Goal: Task Accomplishment & Management: Use online tool/utility

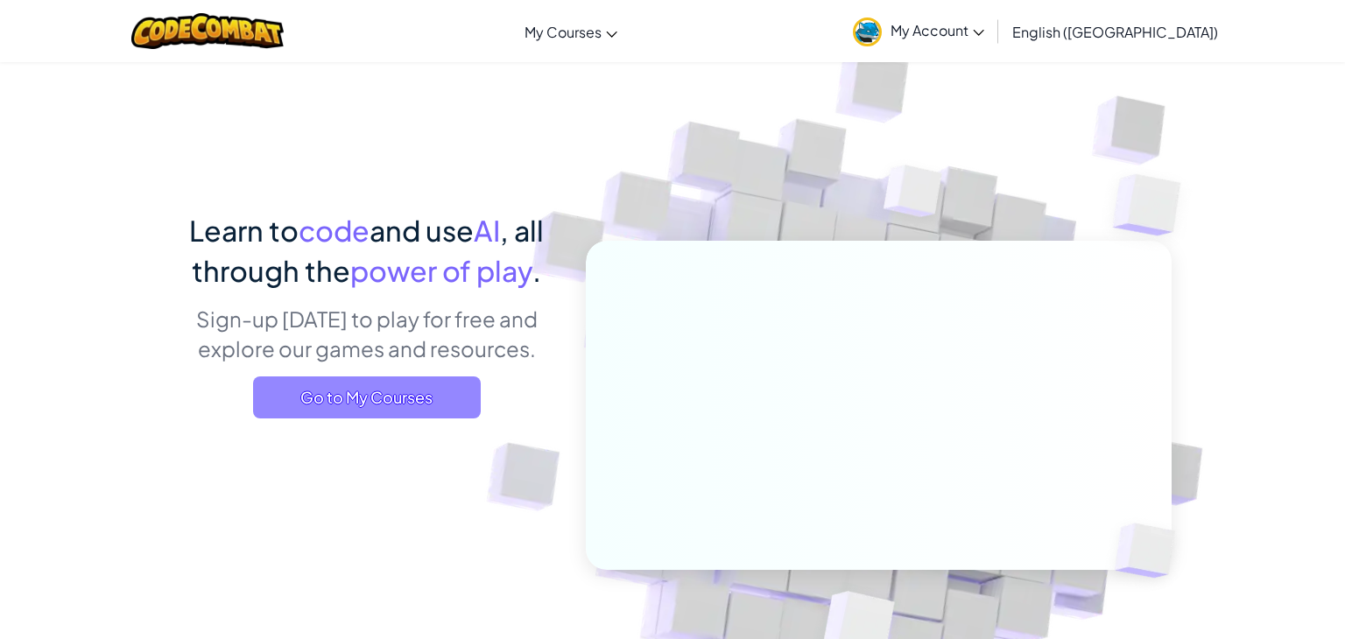
click at [442, 376] on span "Go to My Courses" at bounding box center [367, 397] width 228 height 42
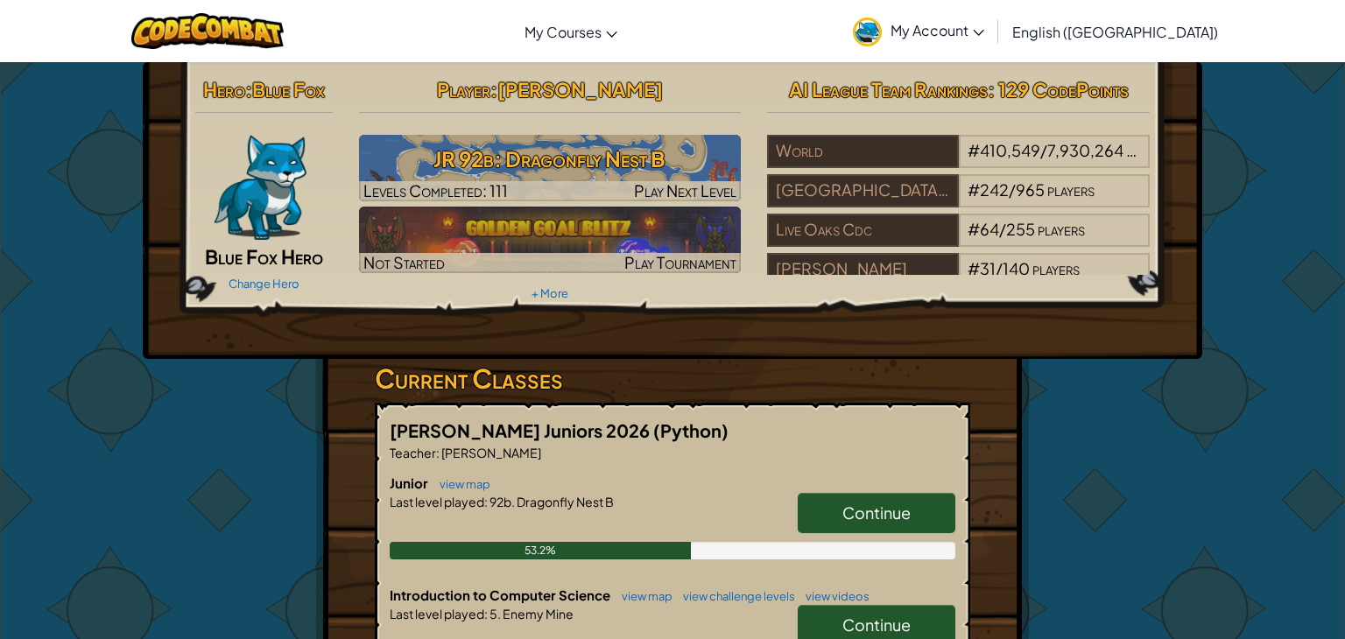
click at [875, 513] on span "Continue" at bounding box center [876, 512] width 68 height 20
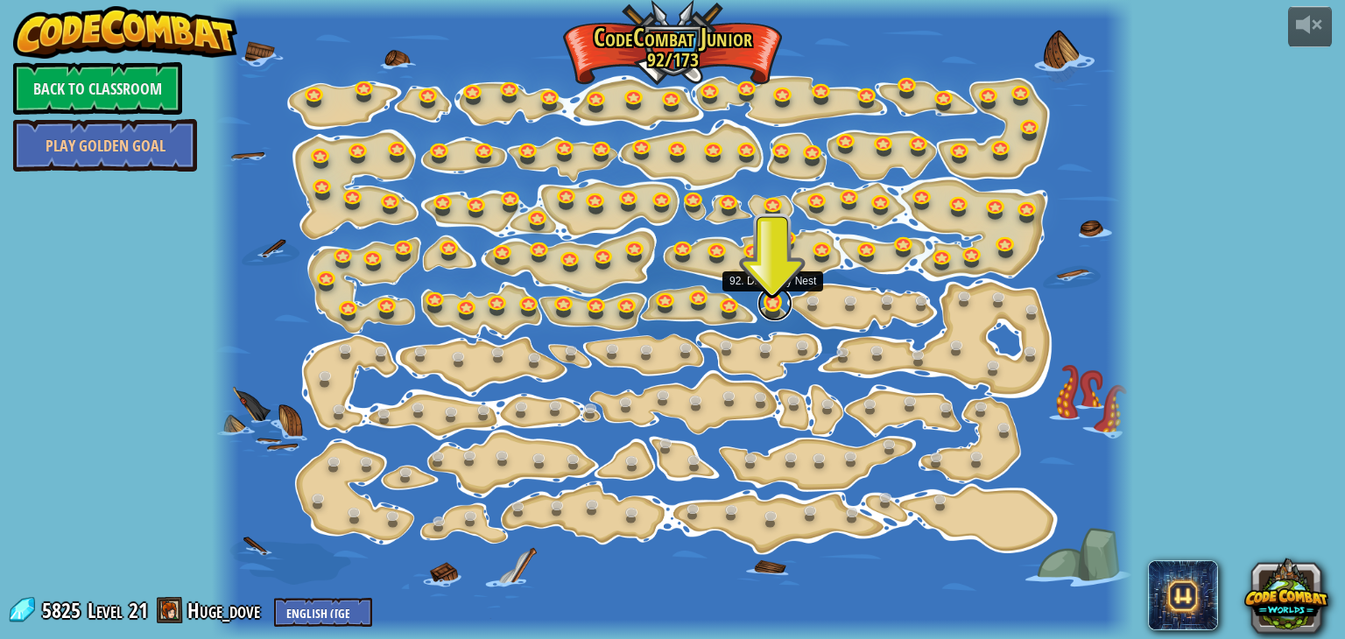
click at [766, 305] on link at bounding box center [774, 303] width 35 height 35
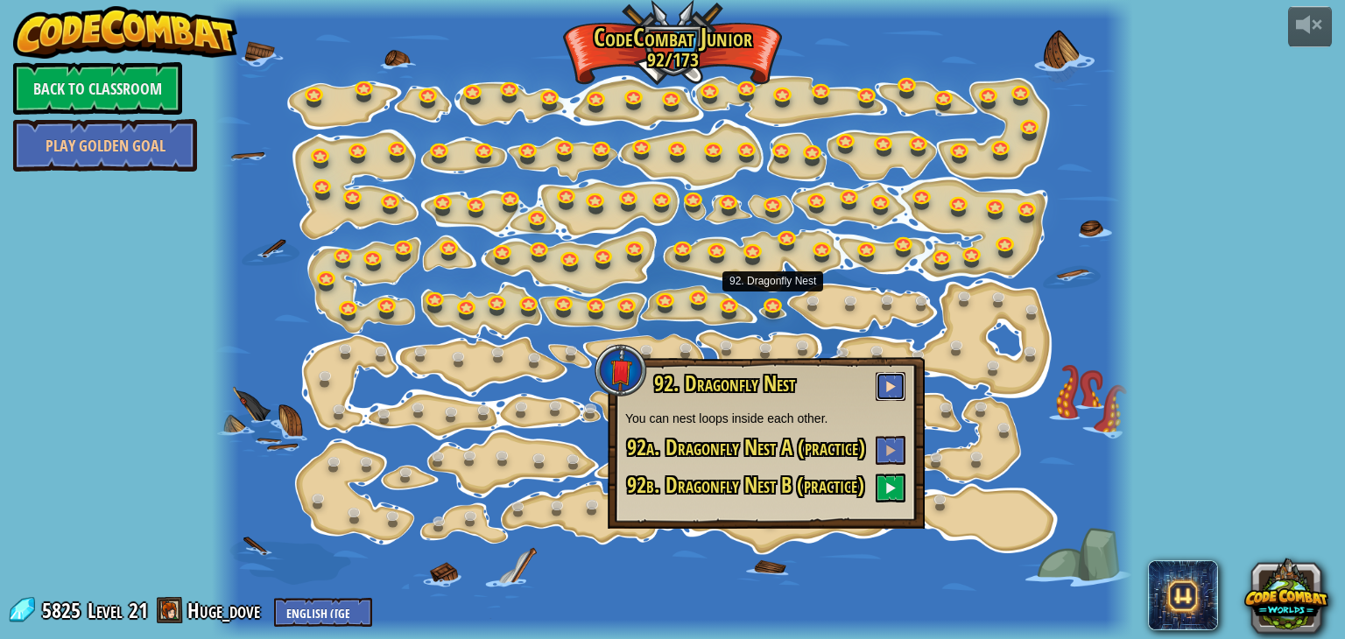
click at [894, 395] on button at bounding box center [890, 386] width 30 height 29
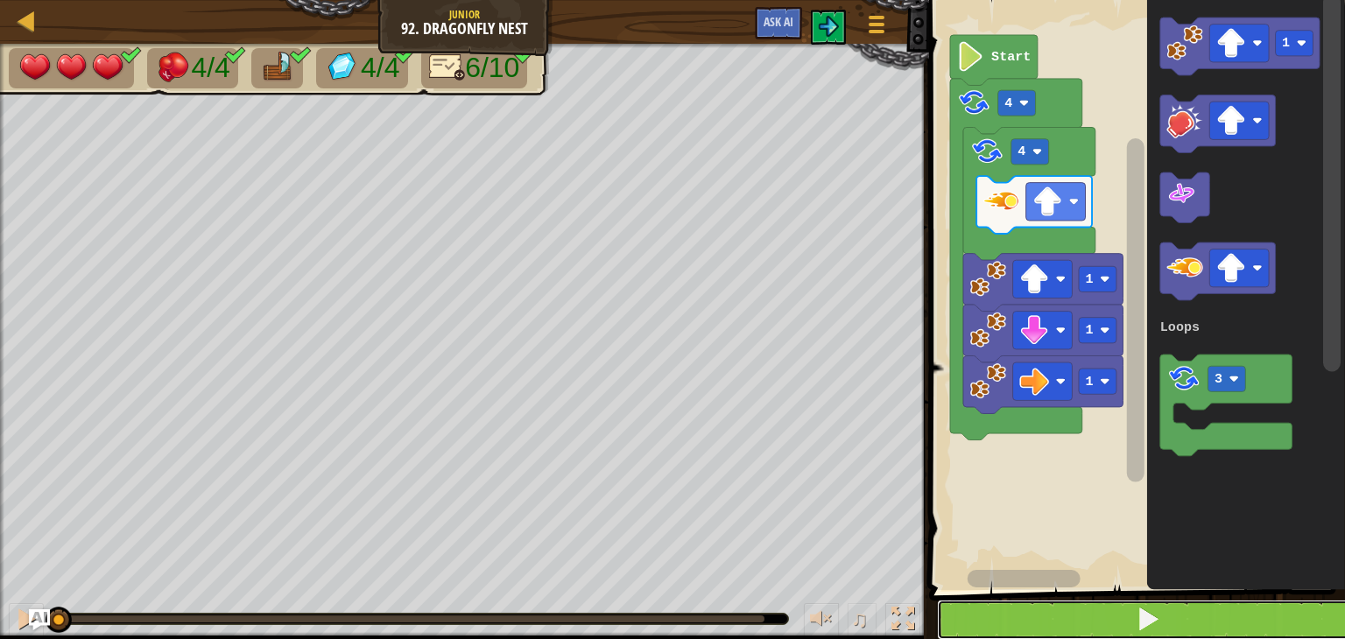
click at [1151, 623] on span at bounding box center [1147, 619] width 25 height 25
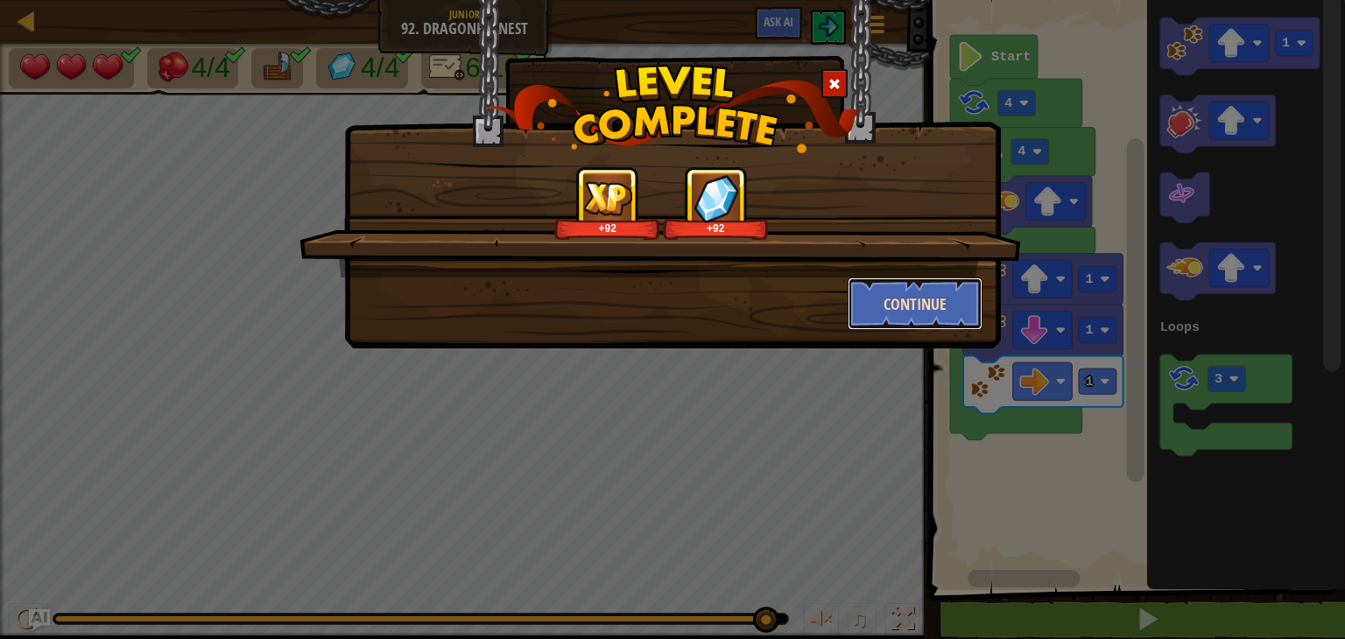
click at [915, 320] on button "Continue" at bounding box center [915, 303] width 136 height 53
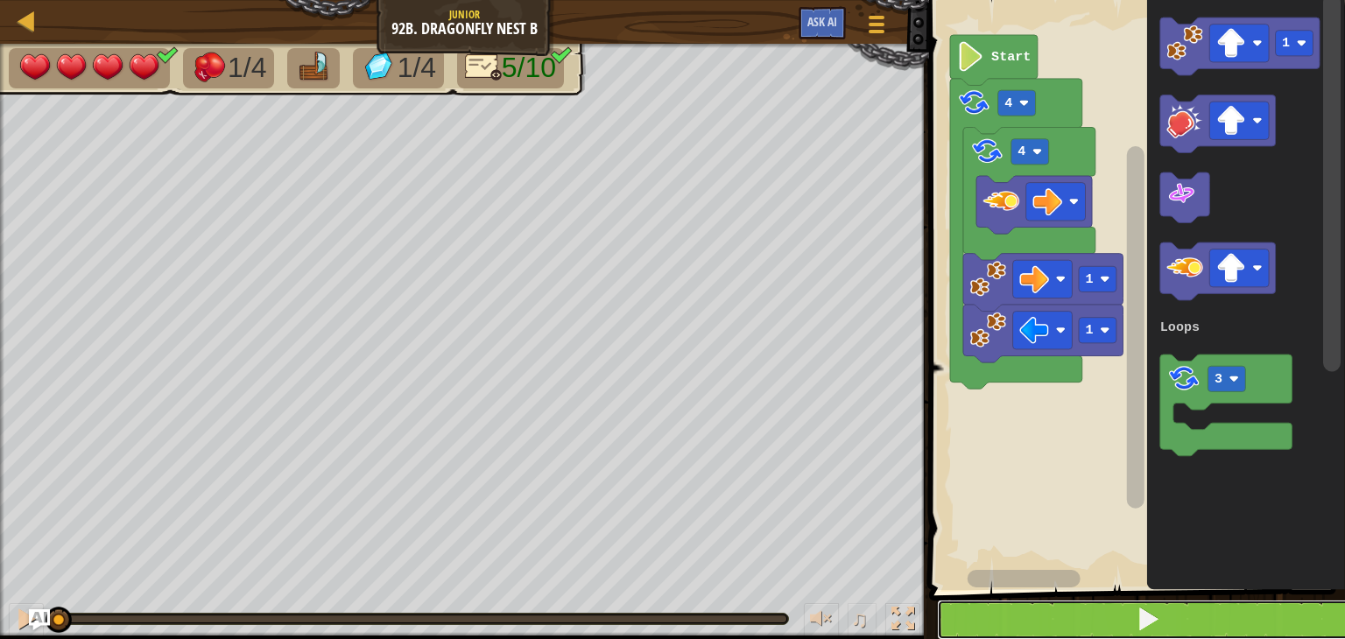
click at [1097, 615] on button at bounding box center [1147, 620] width 421 height 40
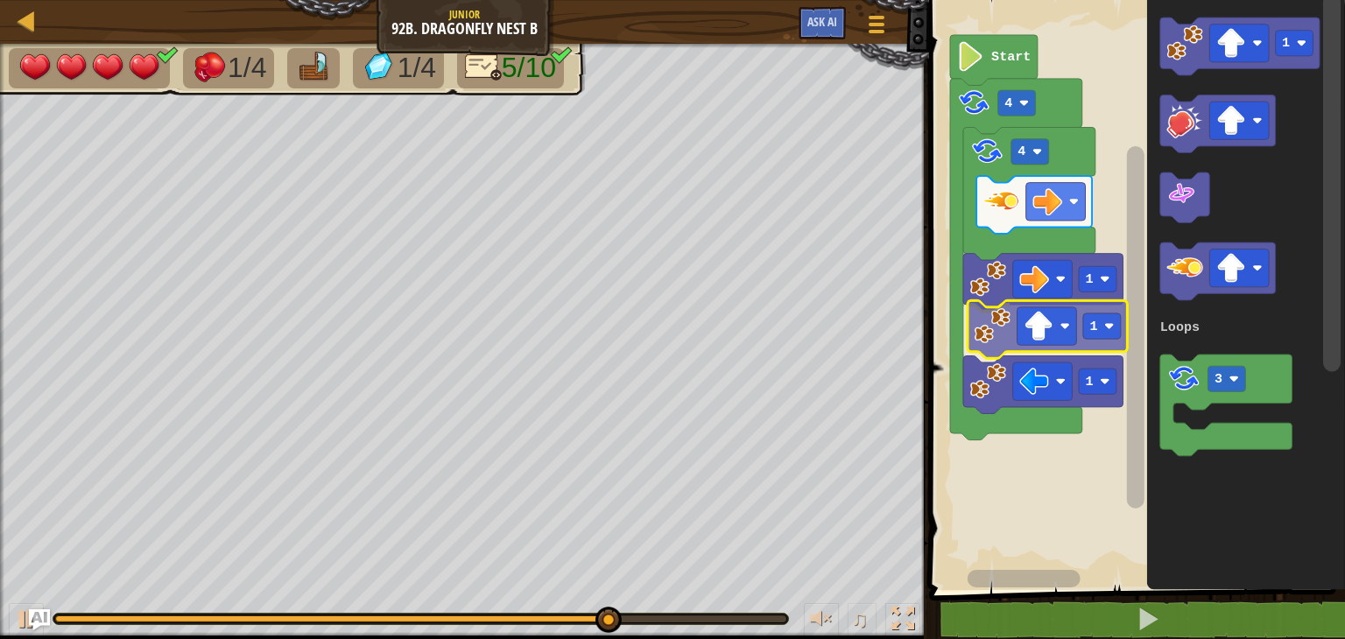
click at [996, 330] on div "Loops 4 1 1 1 4 Start 1 3 Loops 1" at bounding box center [1134, 290] width 421 height 599
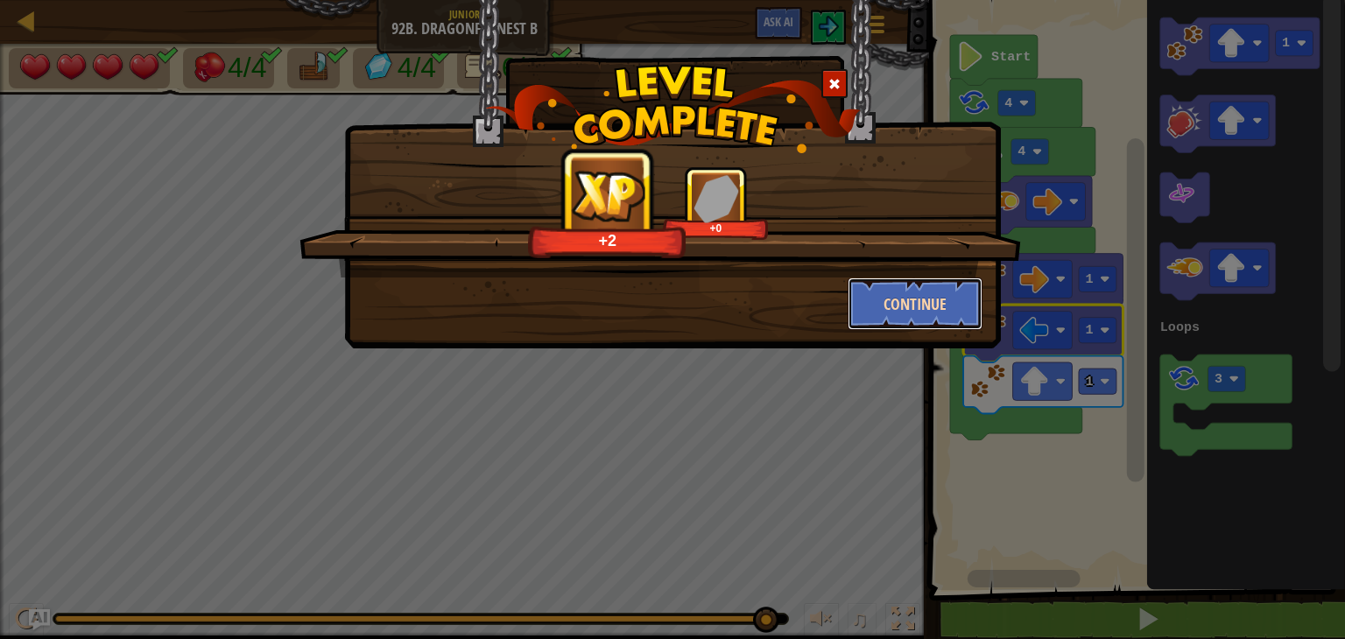
click at [901, 297] on button "Continue" at bounding box center [915, 303] width 136 height 53
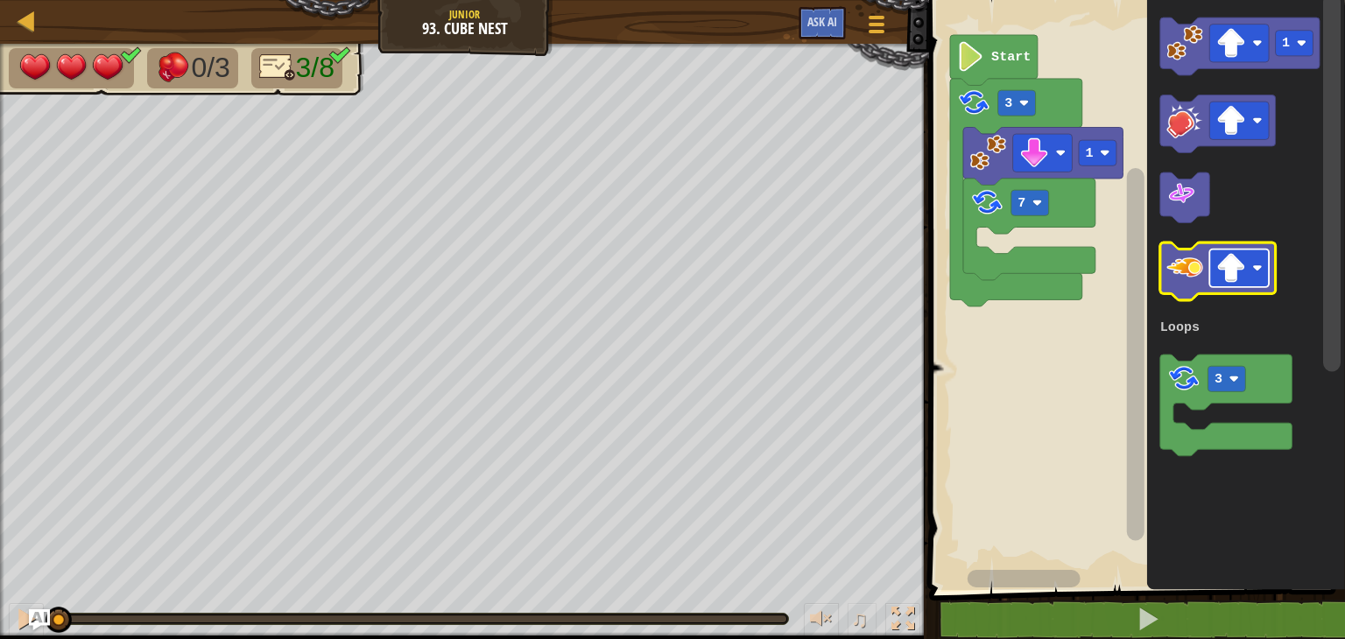
click at [1231, 268] on image "Blockly Workspace" at bounding box center [1231, 269] width 30 height 30
click at [1192, 277] on image "Blockly Workspace" at bounding box center [1184, 267] width 36 height 36
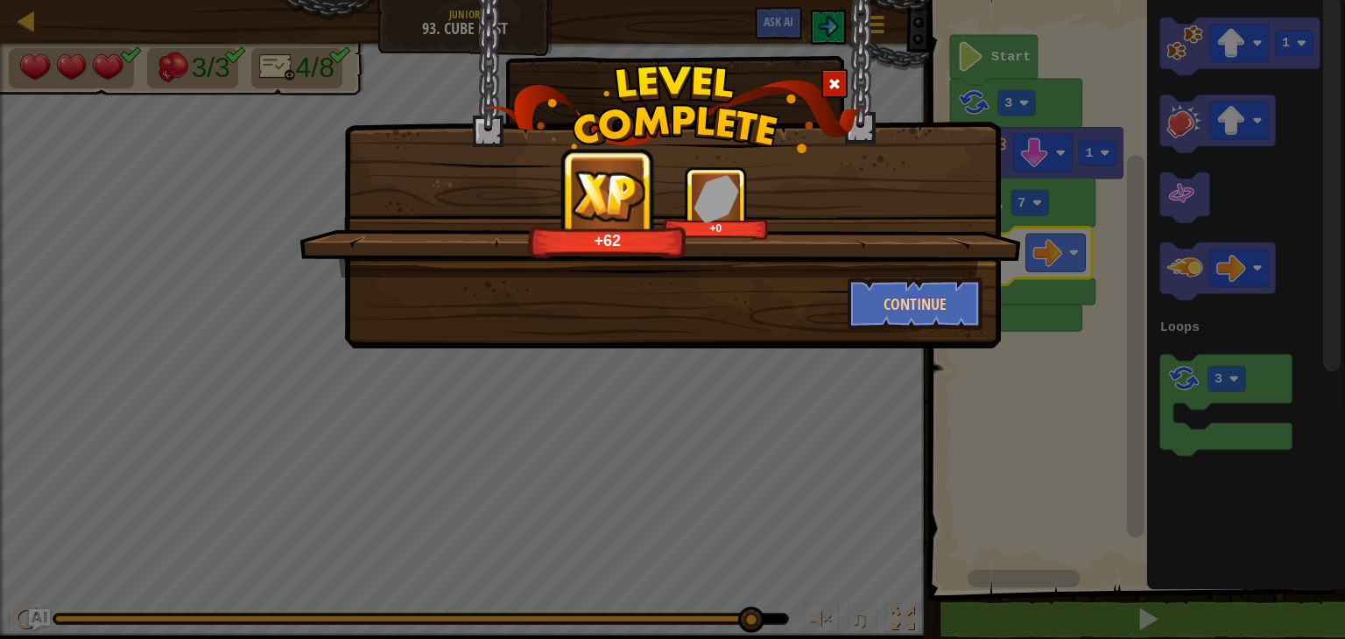
click at [1254, 447] on div "+62 +0 Continue" at bounding box center [672, 319] width 1345 height 639
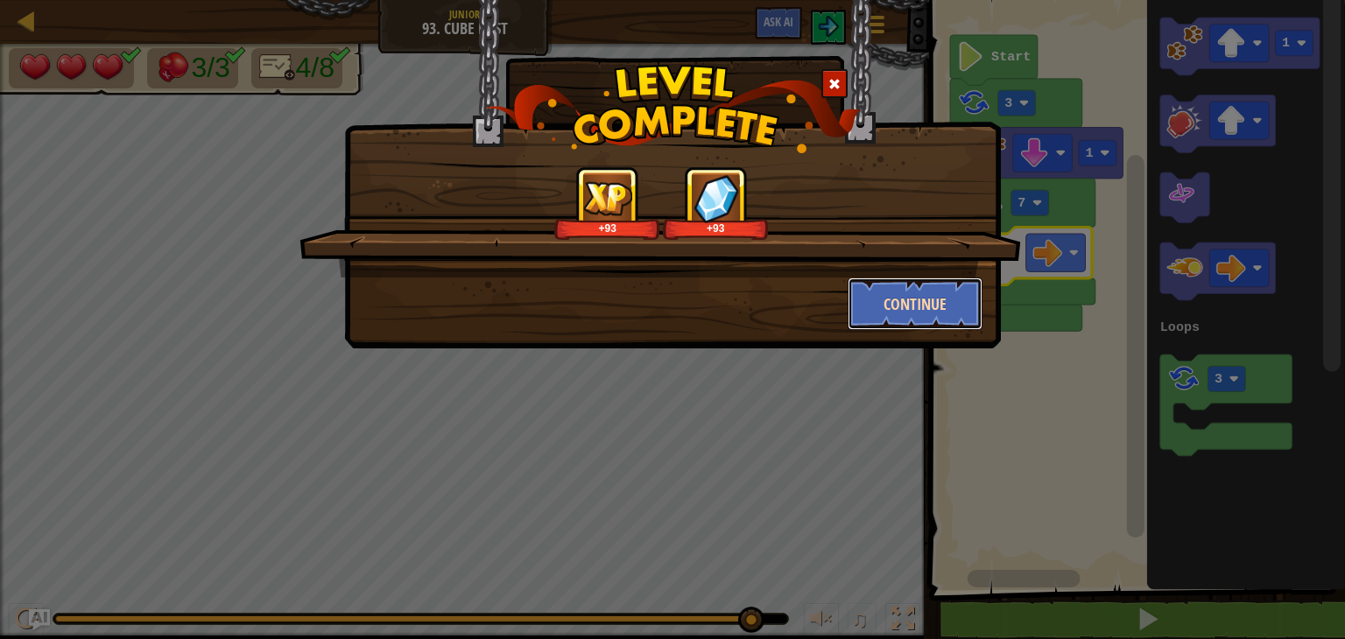
click at [915, 309] on button "Continue" at bounding box center [915, 303] width 136 height 53
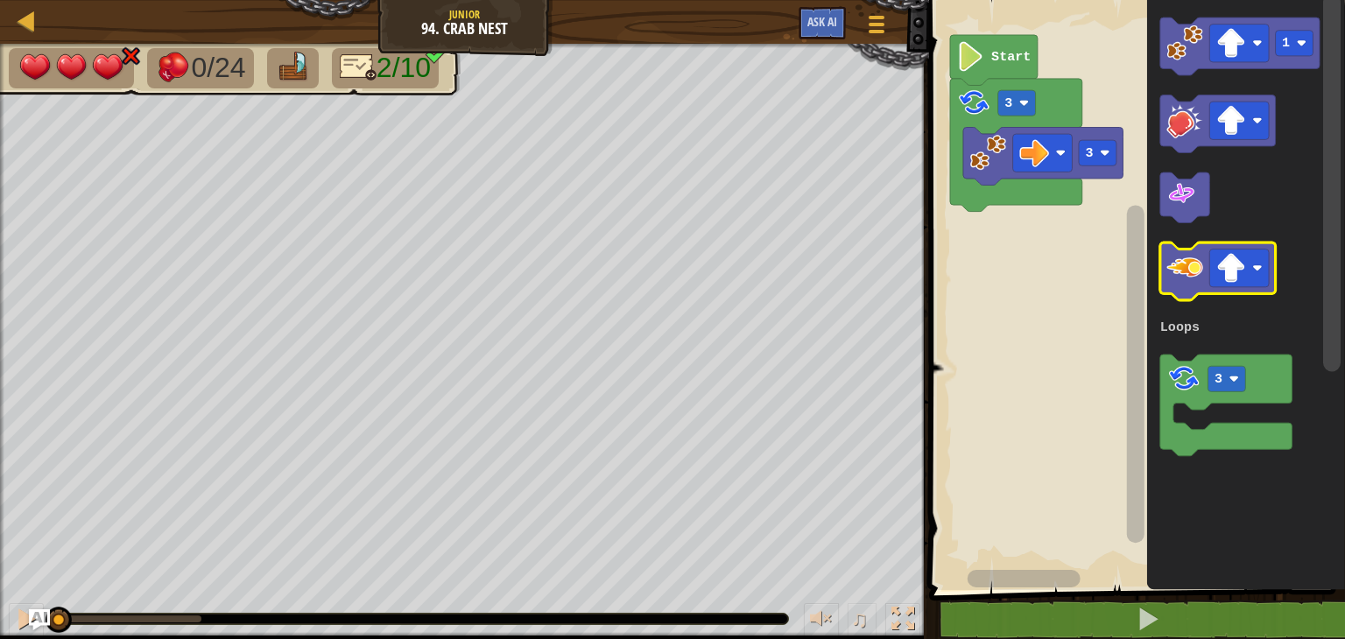
click at [1172, 248] on icon "Blockly Workspace" at bounding box center [1218, 271] width 116 height 58
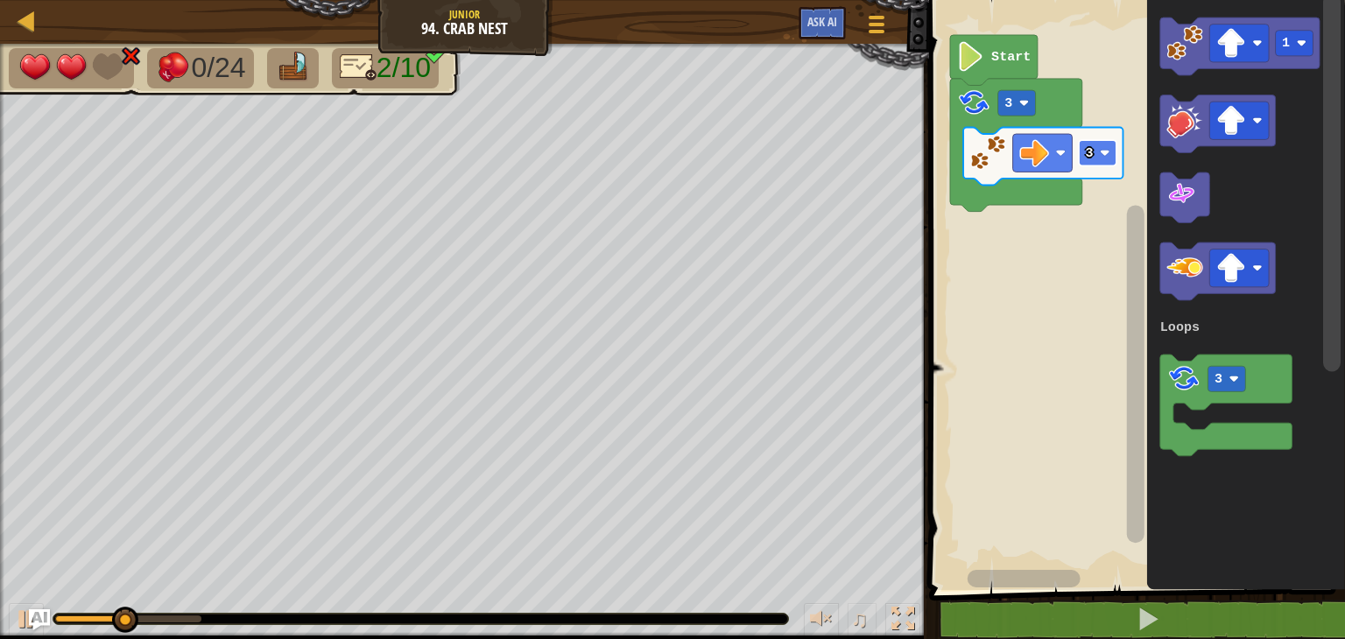
click at [1102, 154] on image "Blockly Workspace" at bounding box center [1104, 153] width 10 height 10
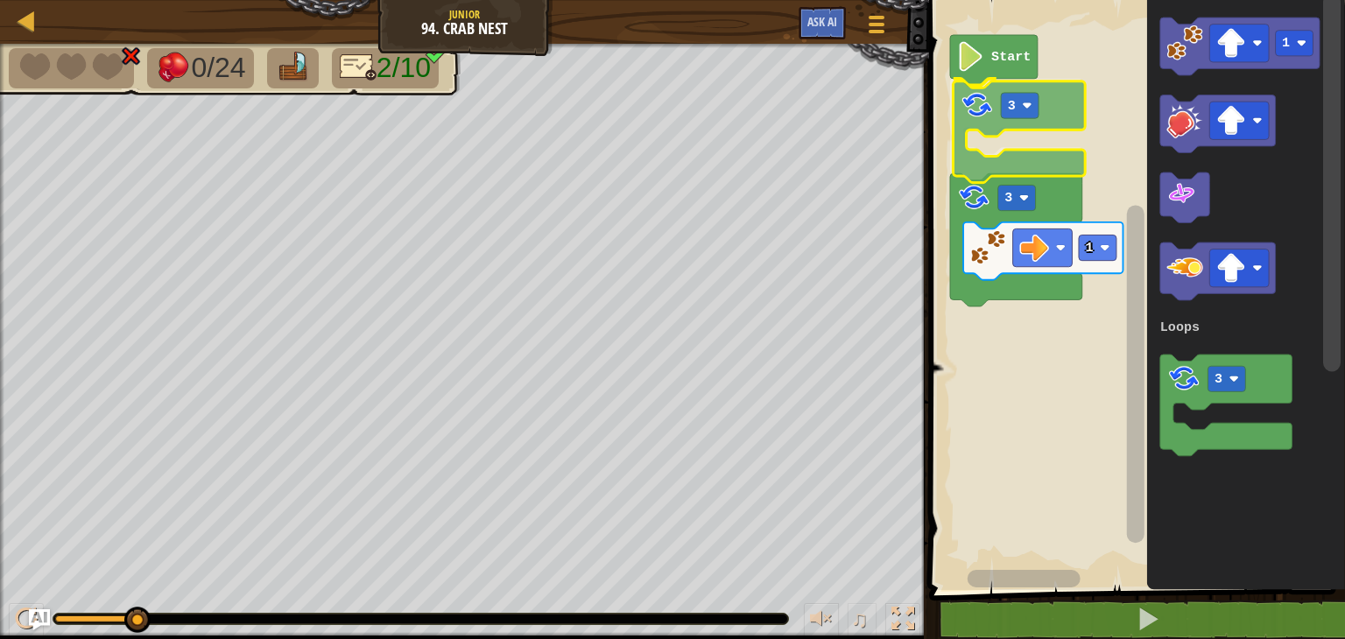
click at [979, 119] on div "Loops Start 3 3 1 1 3 Loops 3" at bounding box center [1134, 290] width 421 height 599
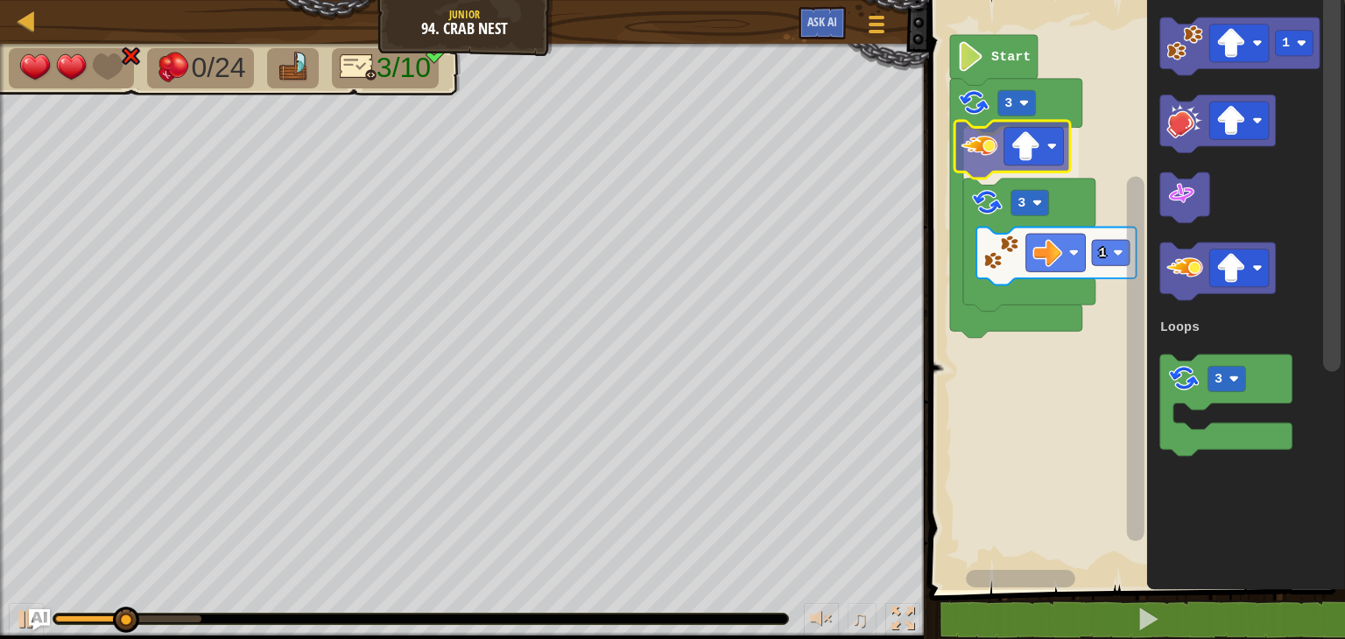
click at [988, 152] on div "Loops Start 3 3 1 1 3 Loops" at bounding box center [1134, 290] width 421 height 599
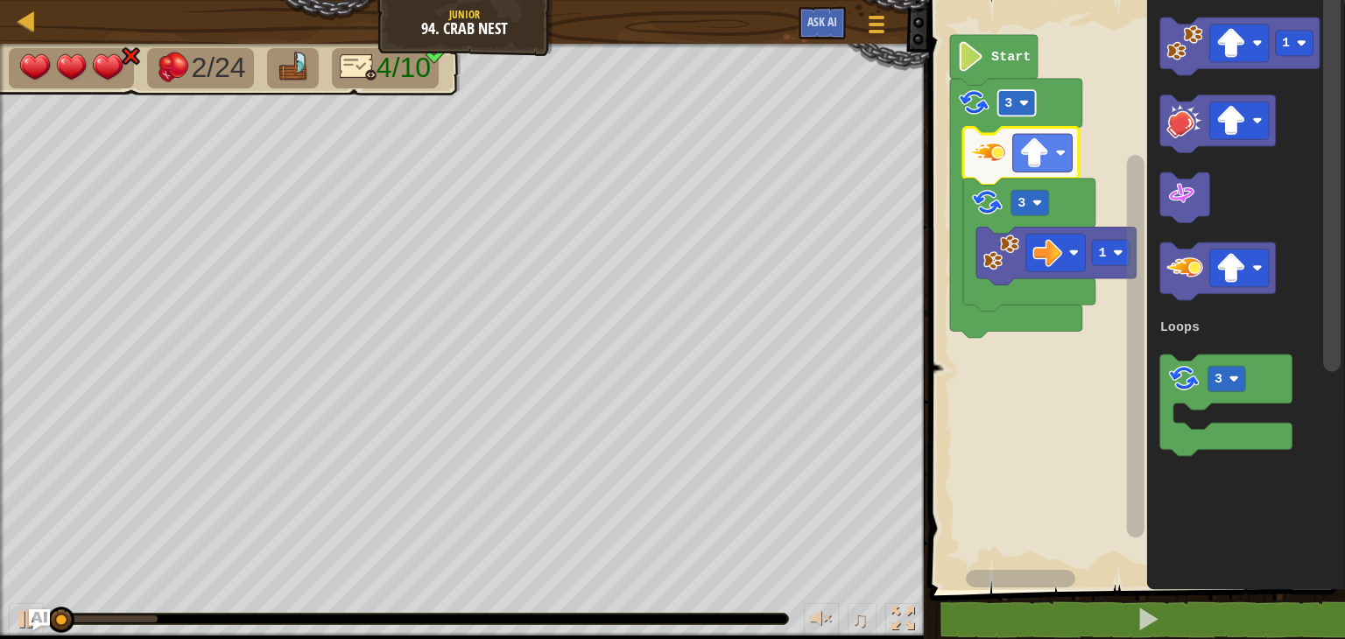
click at [1024, 110] on rect "Blockly Workspace" at bounding box center [1017, 102] width 38 height 25
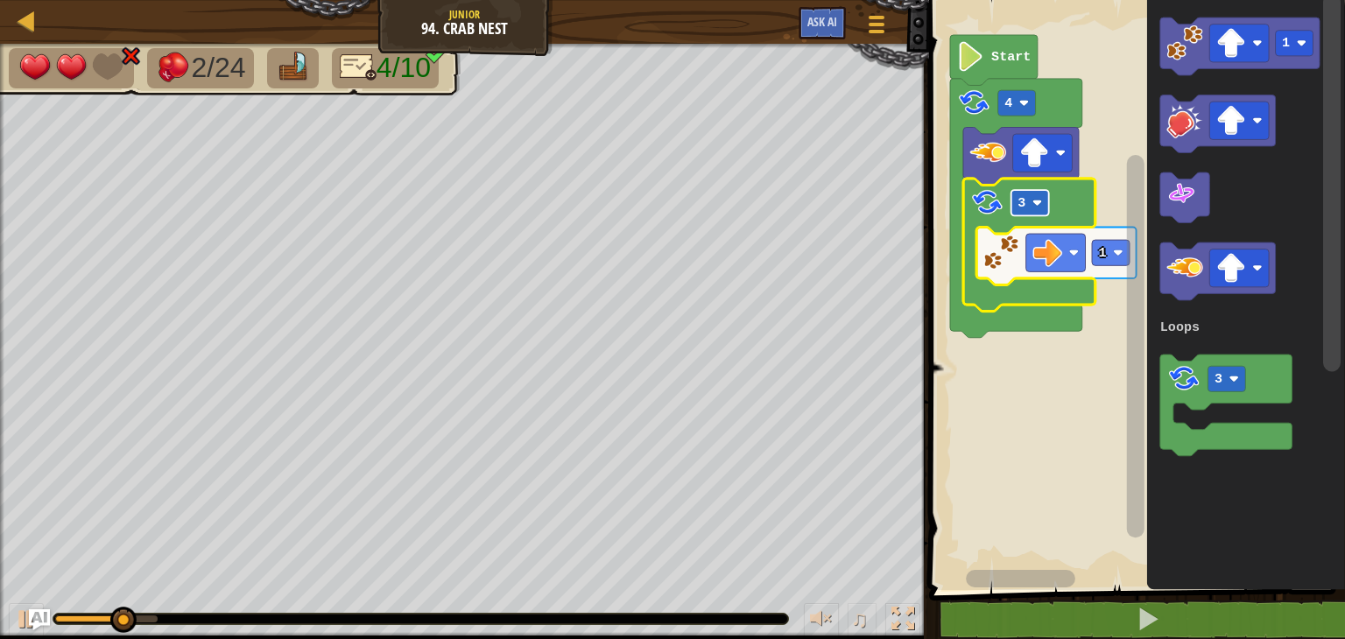
click at [1027, 207] on rect "Blockly Workspace" at bounding box center [1030, 202] width 38 height 25
click at [1030, 200] on rect "Blockly Workspace" at bounding box center [1030, 202] width 38 height 25
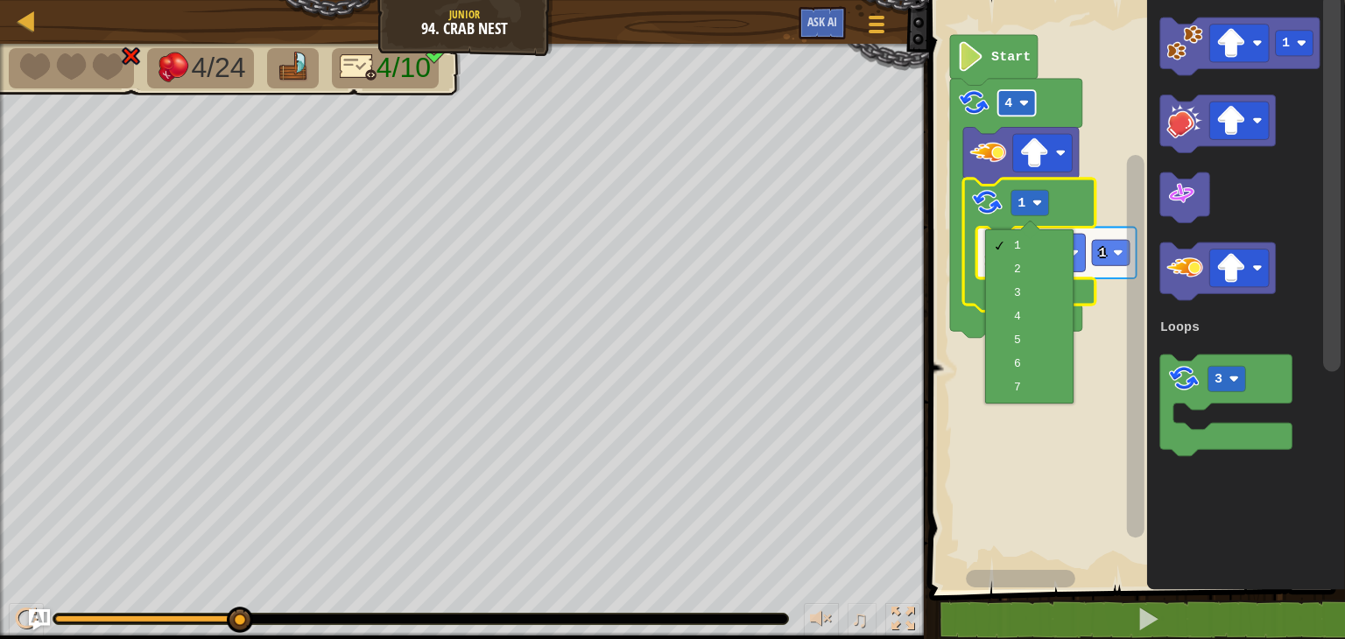
click at [1014, 109] on rect "Blockly Workspace" at bounding box center [1017, 102] width 38 height 25
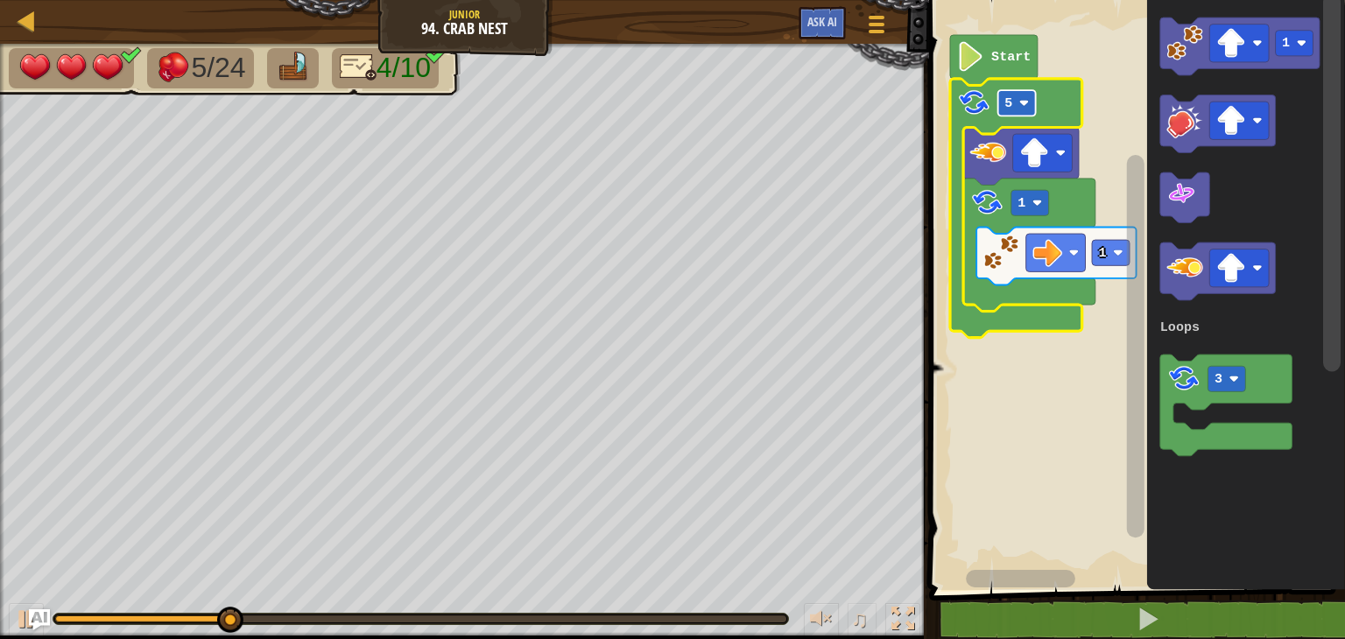
click at [1007, 109] on text "5" at bounding box center [1008, 103] width 8 height 16
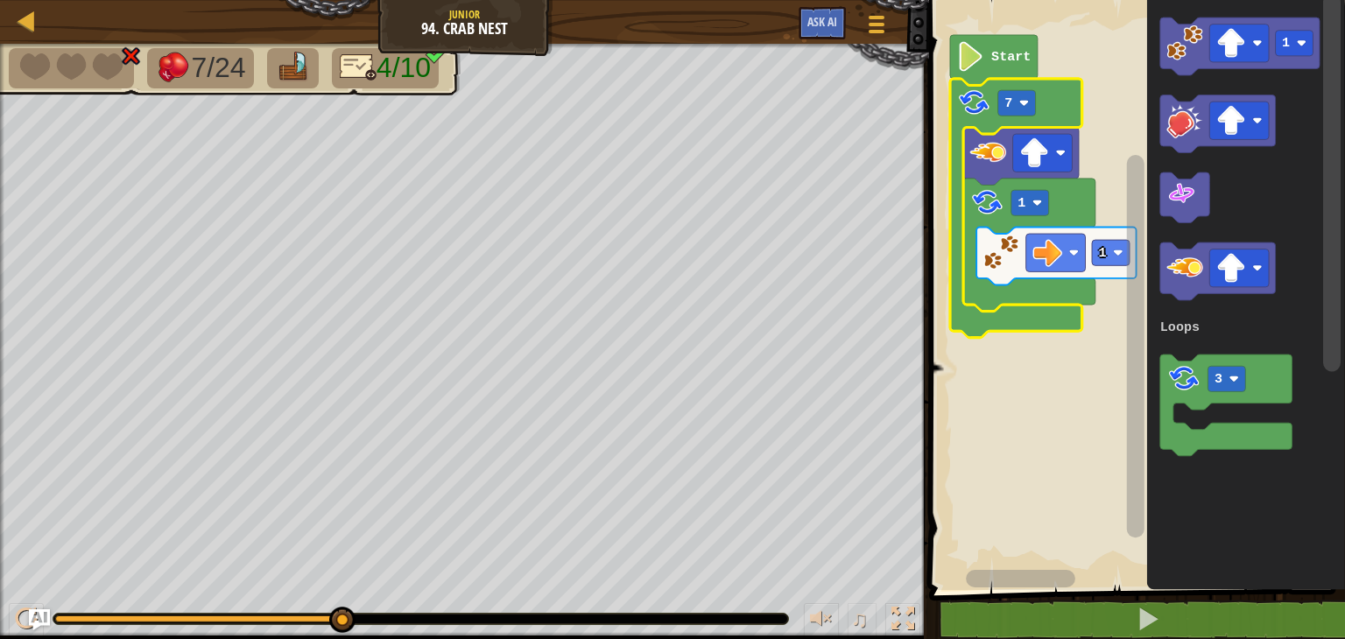
click at [1026, 188] on icon "Blockly Workspace" at bounding box center [1029, 245] width 132 height 133
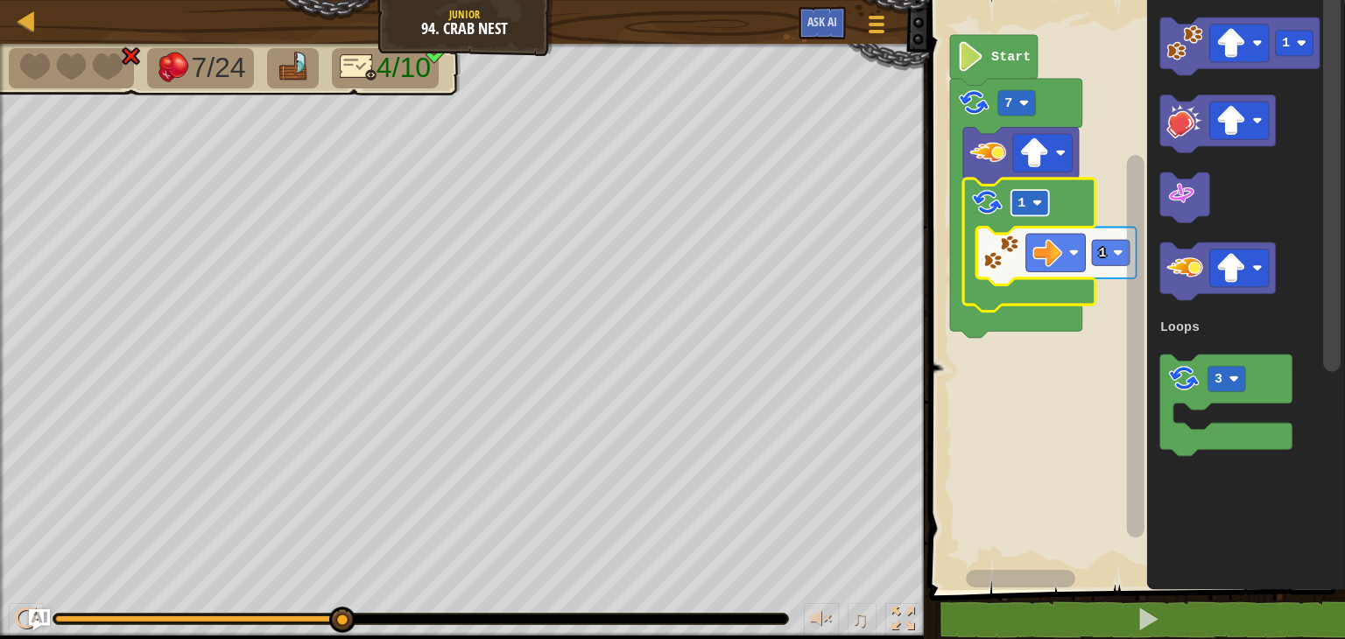
click at [1021, 201] on text "1" at bounding box center [1021, 203] width 8 height 16
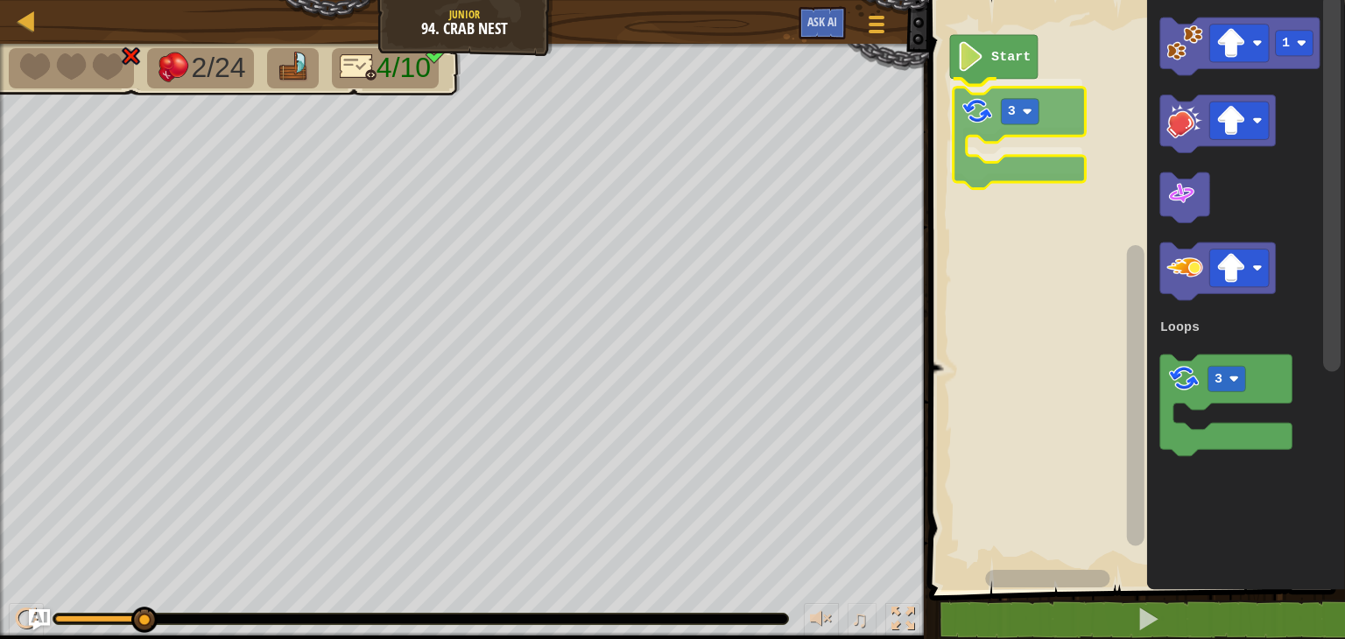
click at [995, 125] on div "Loops Start 3 1 3 Loops 3" at bounding box center [1134, 290] width 421 height 599
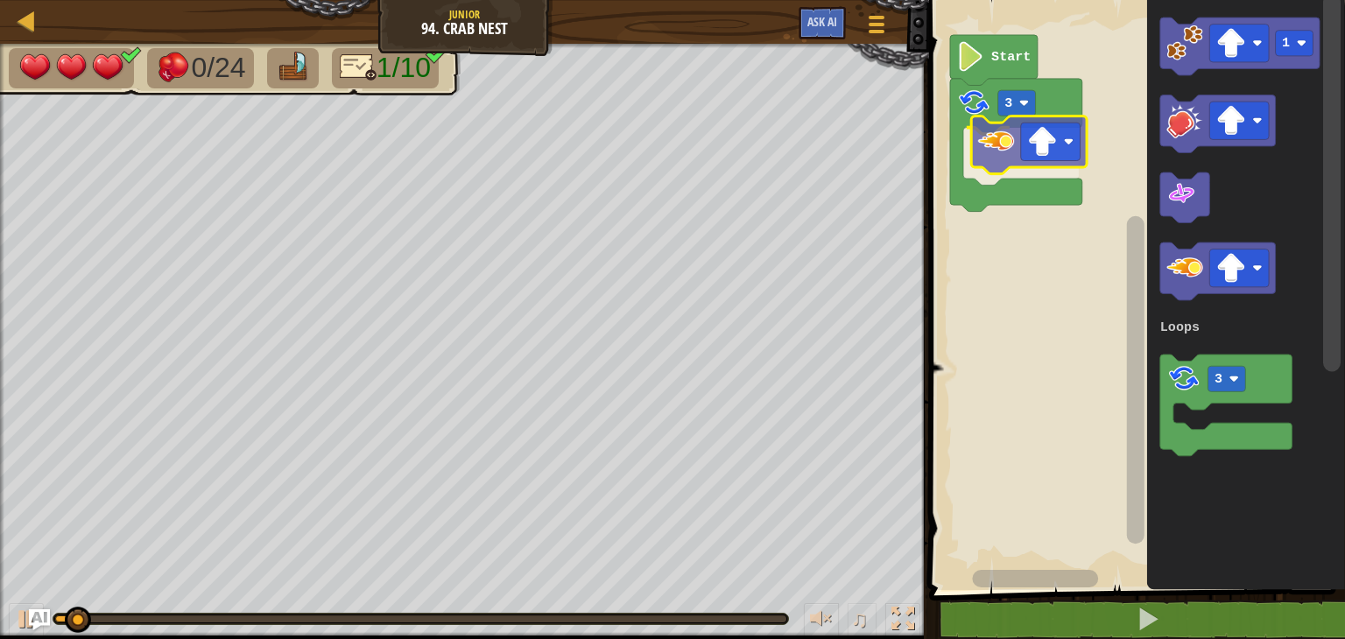
click at [1001, 147] on div "Loops Start 3 1 3 Loops" at bounding box center [1134, 290] width 421 height 599
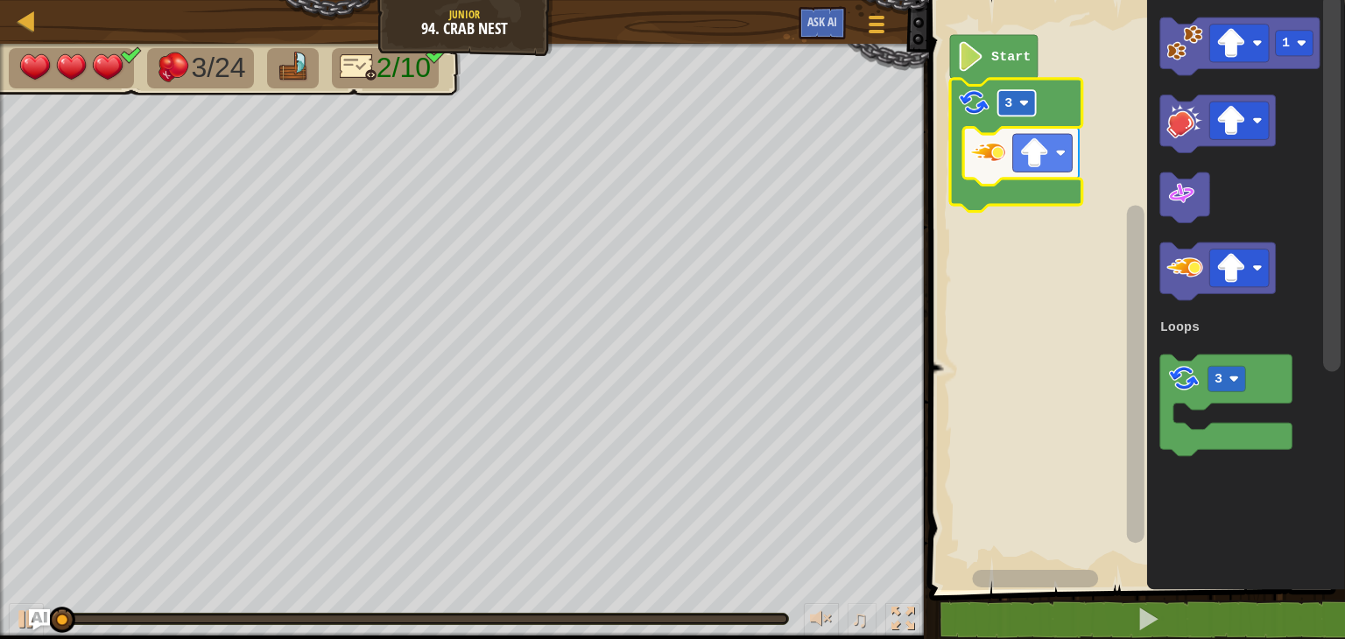
click at [1008, 103] on text "3" at bounding box center [1008, 103] width 8 height 16
click at [1016, 112] on rect "Blockly Workspace" at bounding box center [1017, 102] width 38 height 25
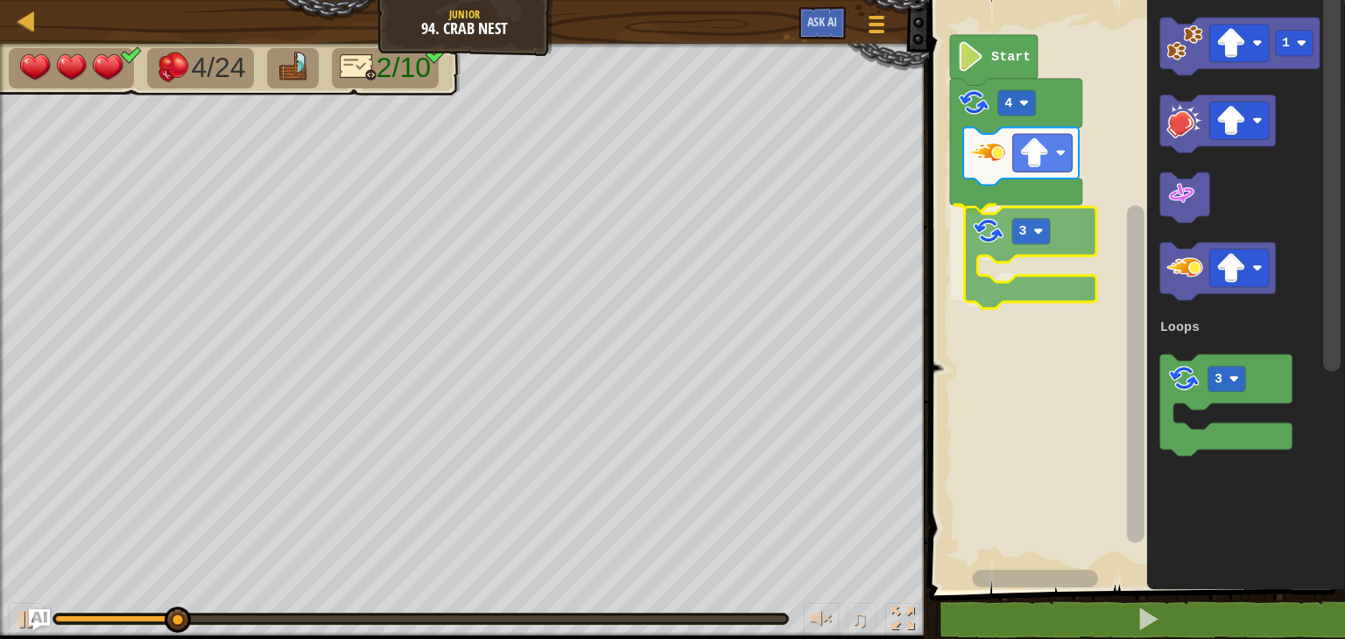
click at [989, 231] on div "Loops Start 4 3 1 3 Loops 3" at bounding box center [1134, 290] width 421 height 599
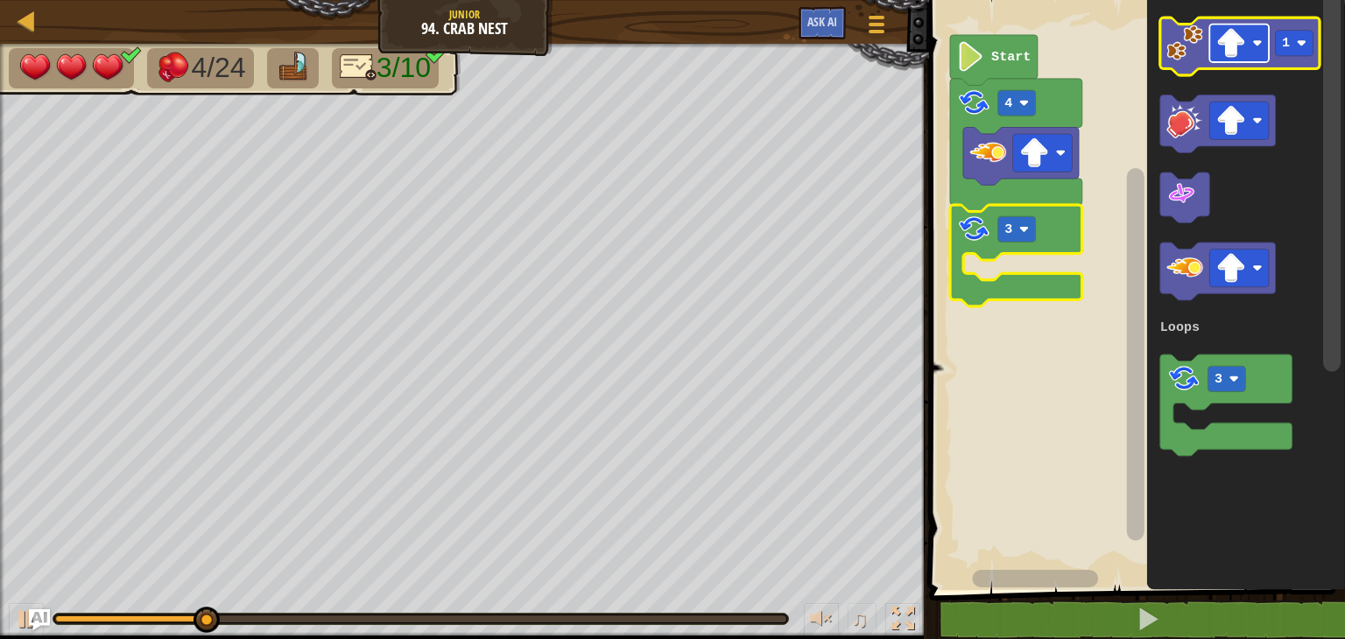
click at [1229, 56] on image "Blockly Workspace" at bounding box center [1231, 43] width 30 height 30
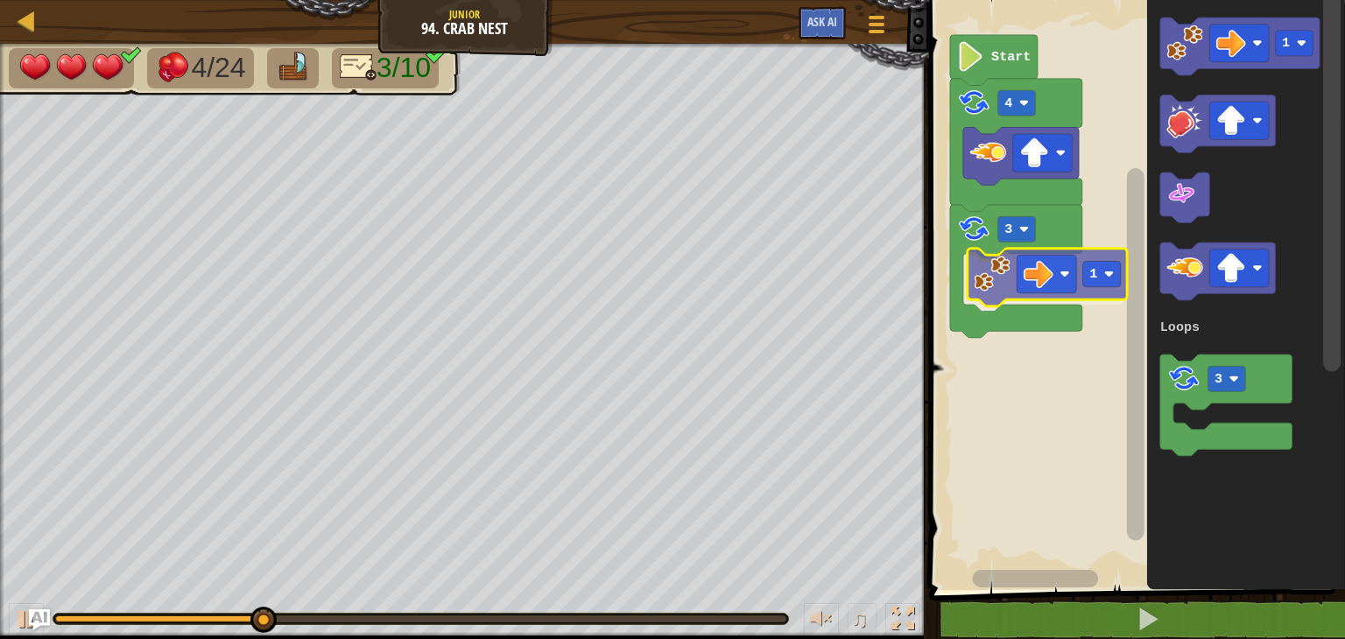
click at [978, 281] on div "Loops Start 4 3 1 1 3 Loops 1" at bounding box center [1134, 290] width 421 height 599
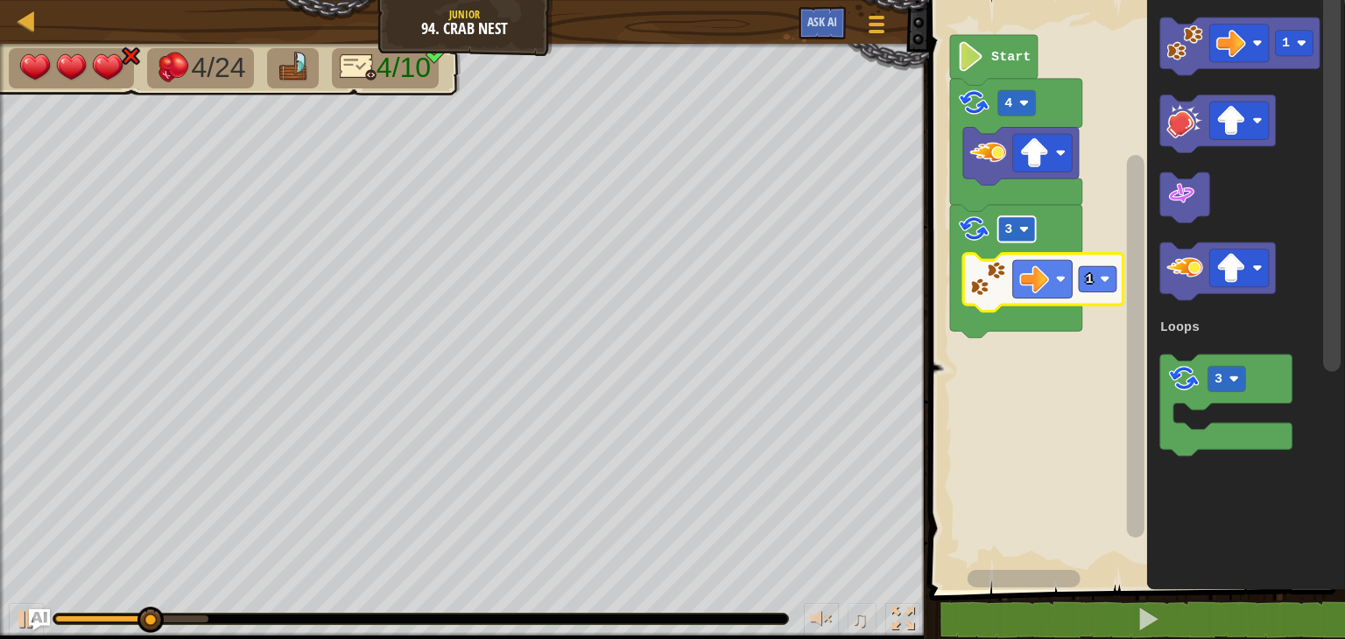
click at [1018, 219] on rect "Blockly Workspace" at bounding box center [1017, 228] width 38 height 25
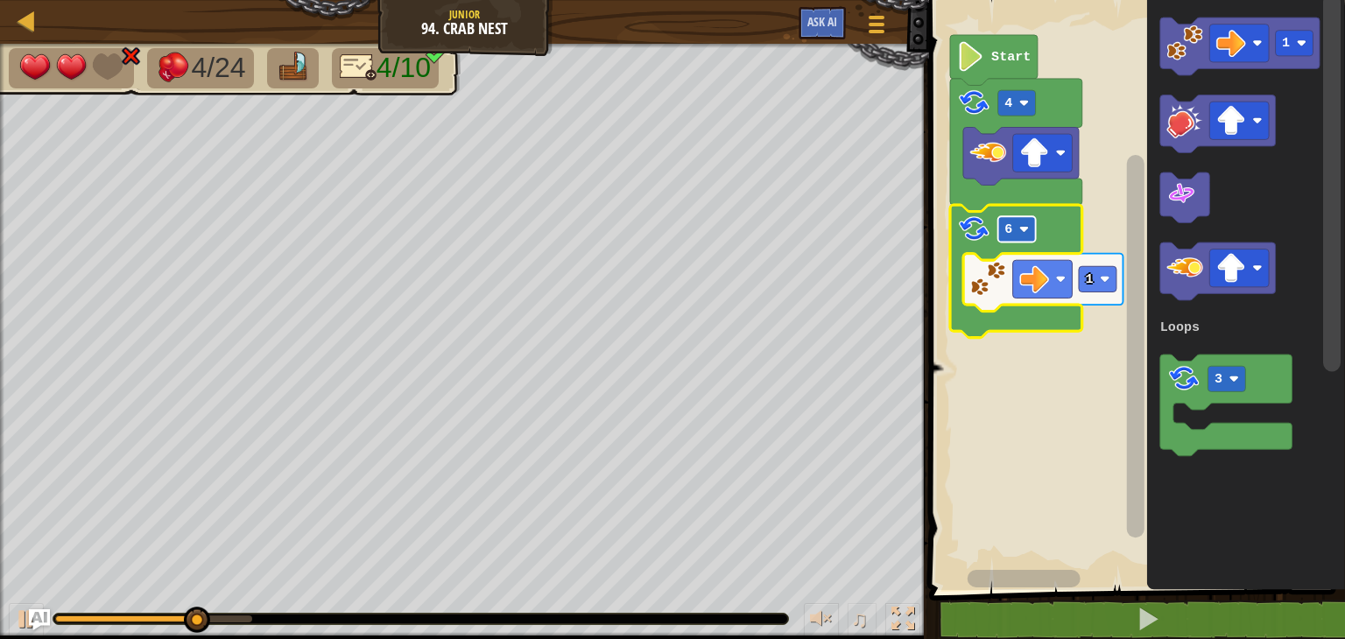
click at [1010, 221] on text "6" at bounding box center [1008, 229] width 8 height 16
click at [1007, 102] on text "4" at bounding box center [1008, 103] width 8 height 16
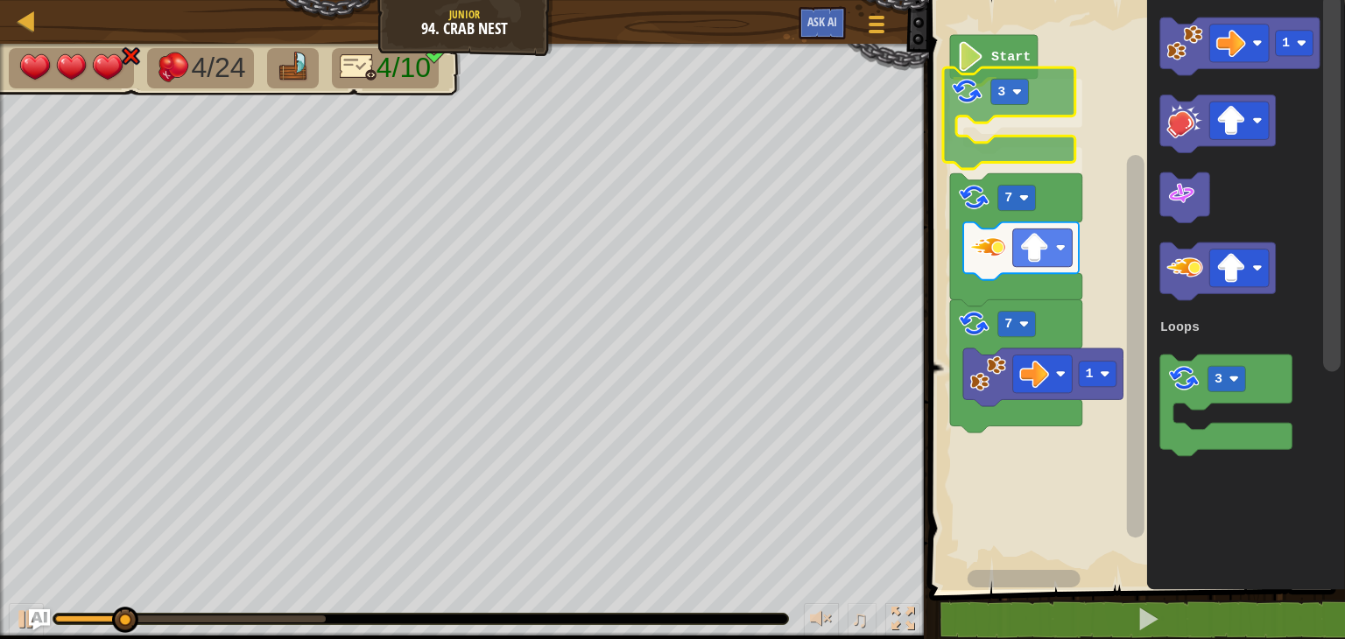
click at [968, 92] on div "Loops Start 3 7 7 1 1 3 Loops 3" at bounding box center [1134, 290] width 421 height 599
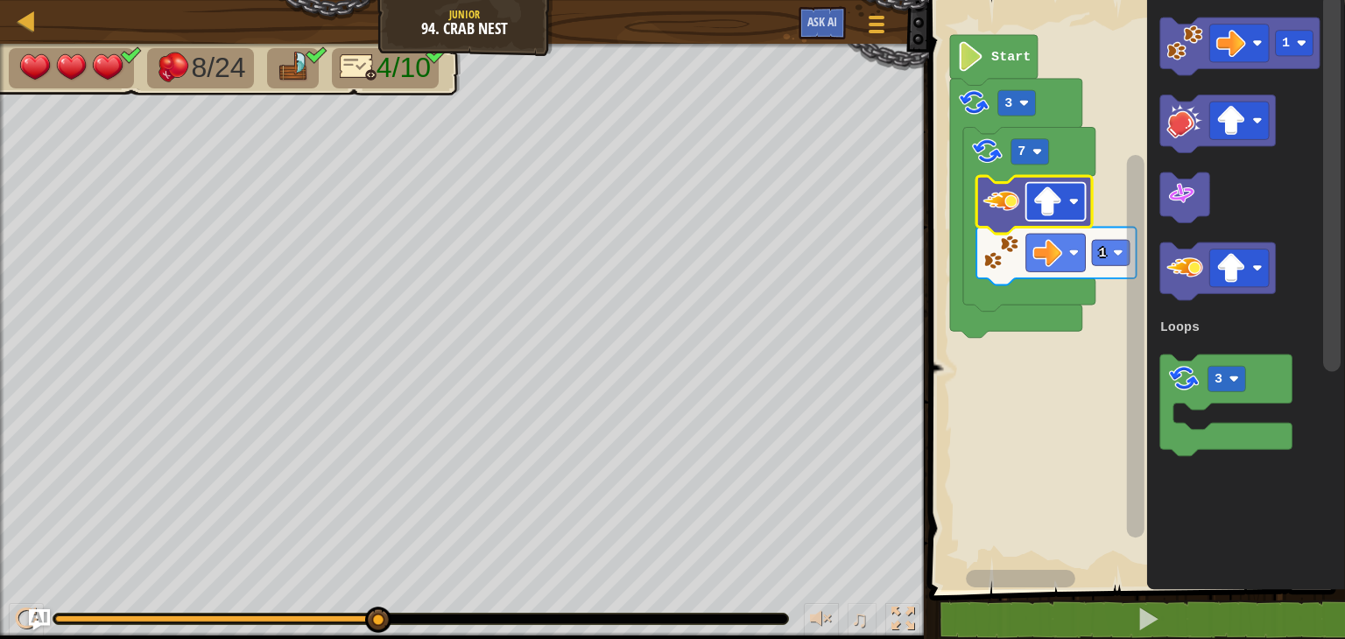
click at [1045, 211] on image "Blockly Workspace" at bounding box center [1047, 201] width 30 height 30
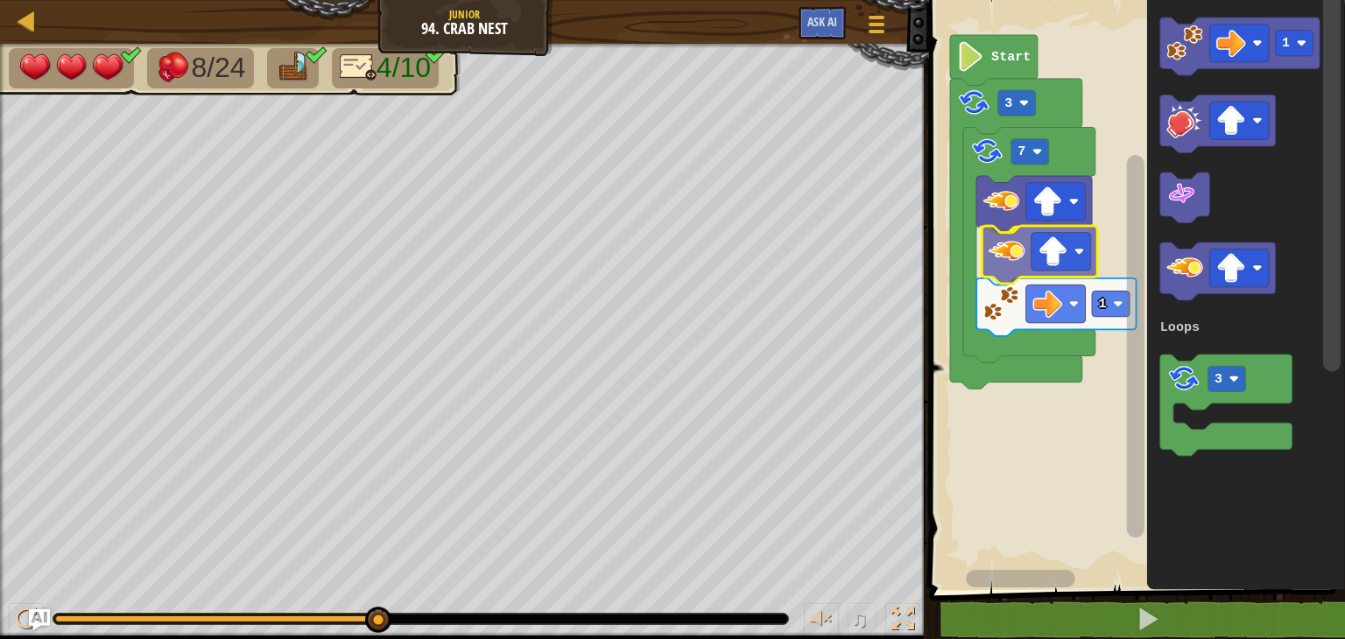
click at [1007, 257] on div "Loops Start 3 7 1 1 3 Loops" at bounding box center [1134, 290] width 421 height 599
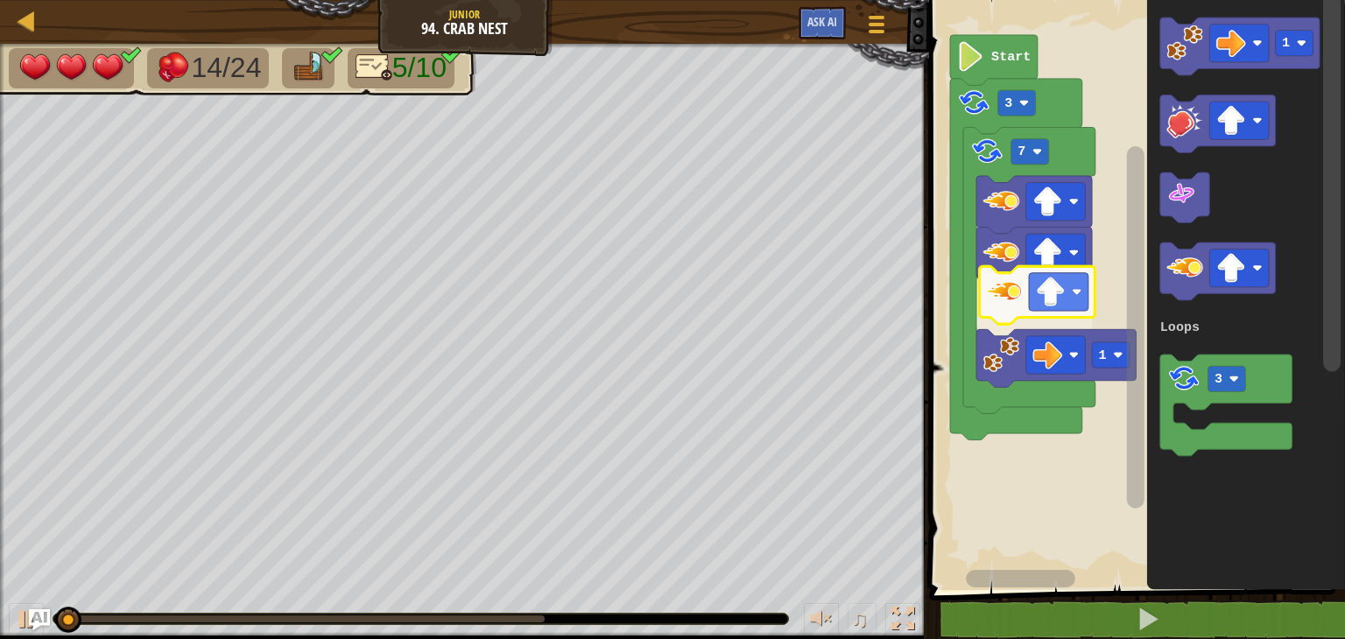
click at [999, 293] on div "Loops Start 3 7 1 1 3 Loops" at bounding box center [1134, 290] width 421 height 599
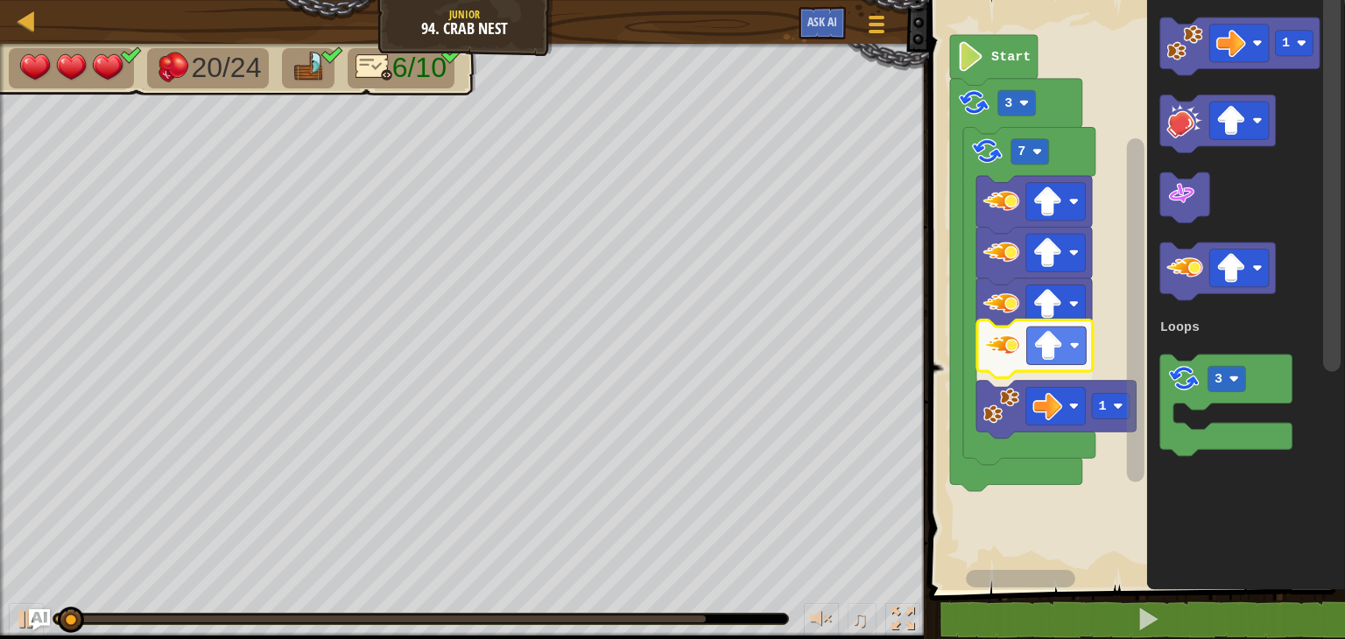
click at [1009, 350] on div "Loops Start 3 7 1 1 3 Loops" at bounding box center [1134, 290] width 421 height 599
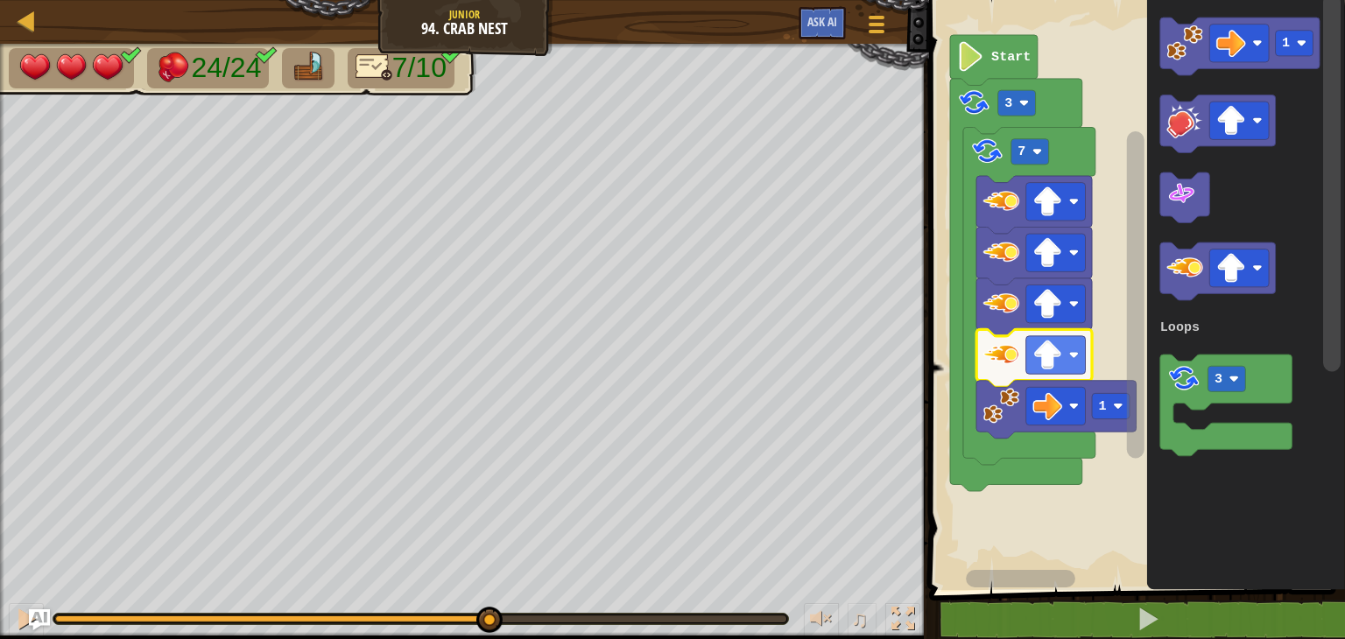
drag, startPoint x: 101, startPoint y: 618, endPoint x: 489, endPoint y: 588, distance: 389.8
click at [489, 588] on div "♫" at bounding box center [464, 614] width 929 height 53
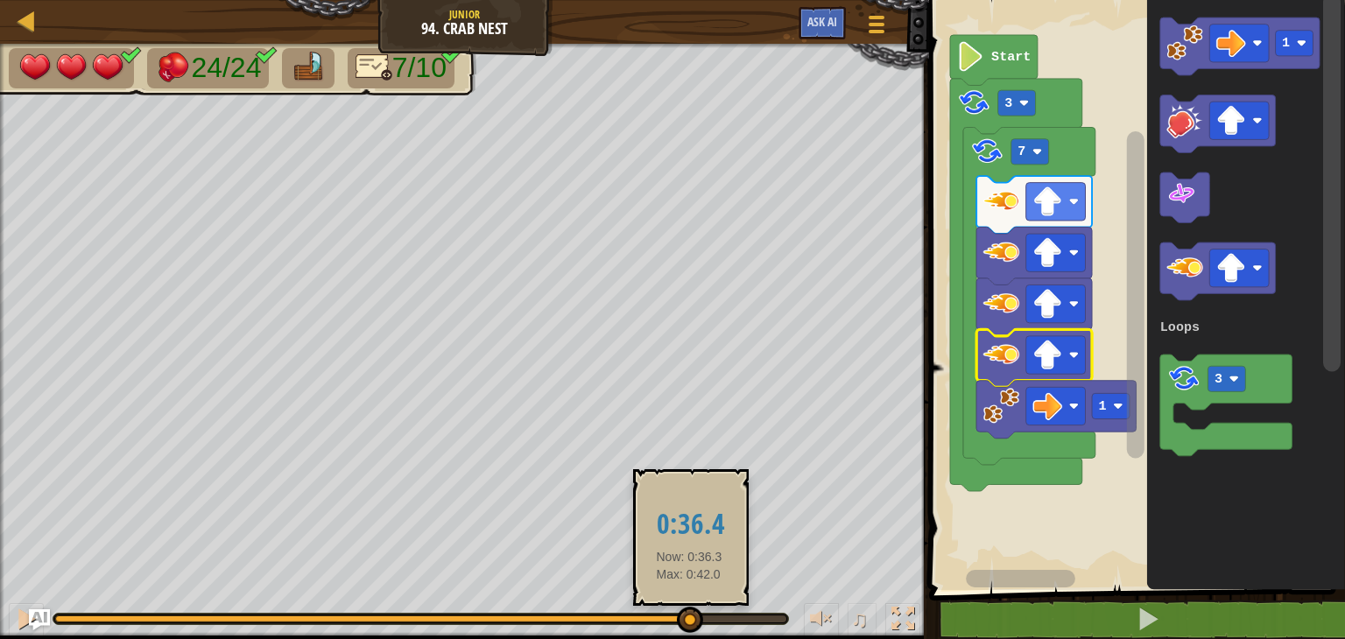
drag, startPoint x: 531, startPoint y: 624, endPoint x: 689, endPoint y: 608, distance: 158.4
click at [689, 608] on div at bounding box center [690, 620] width 26 height 26
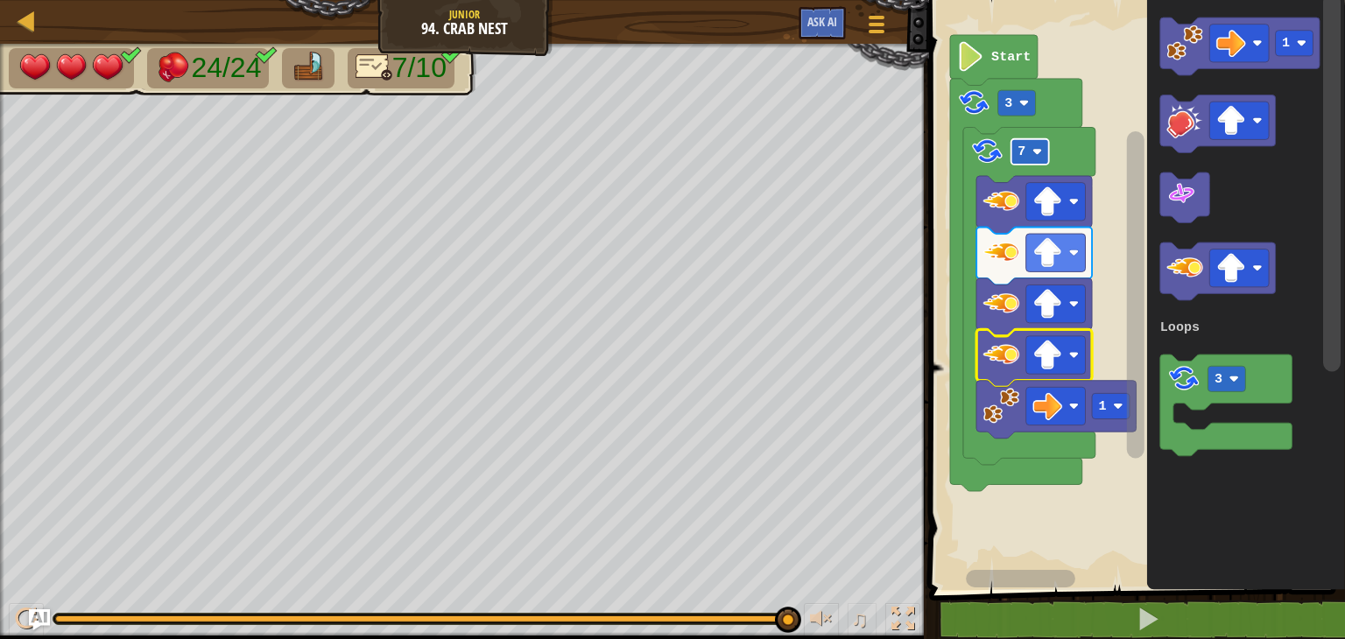
click at [1027, 143] on rect "Blockly Workspace" at bounding box center [1030, 151] width 38 height 25
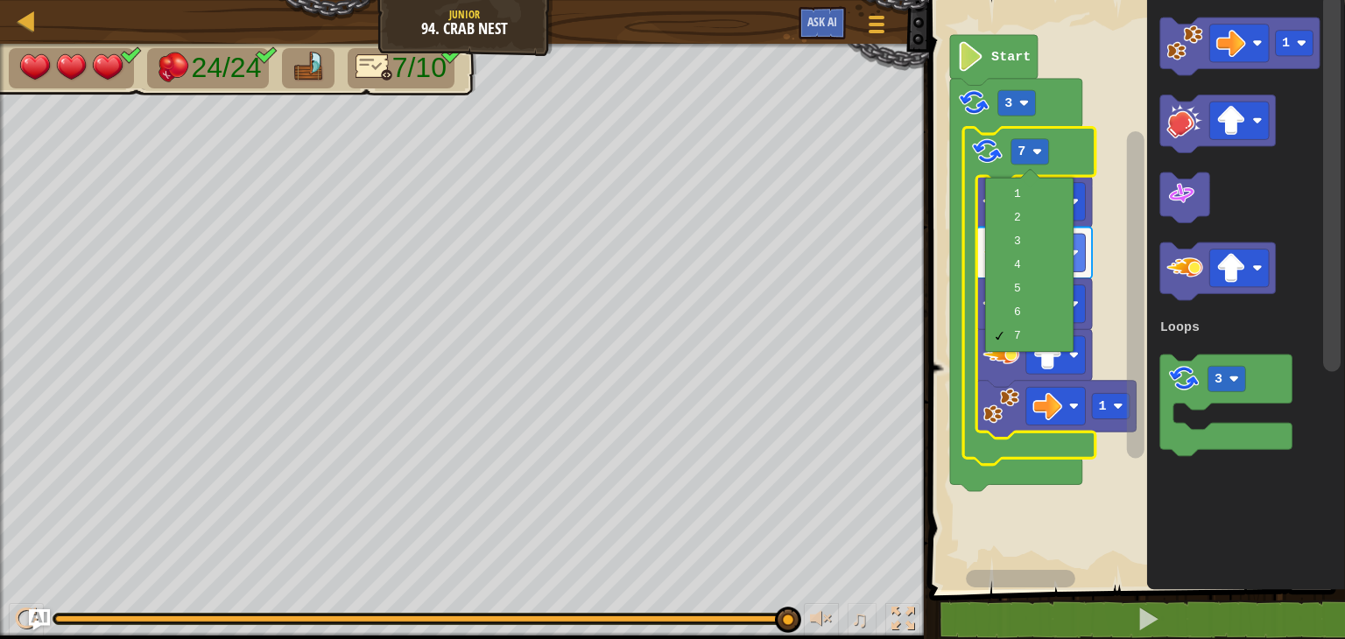
click at [1113, 172] on rect "Blockly Workspace" at bounding box center [1134, 290] width 421 height 599
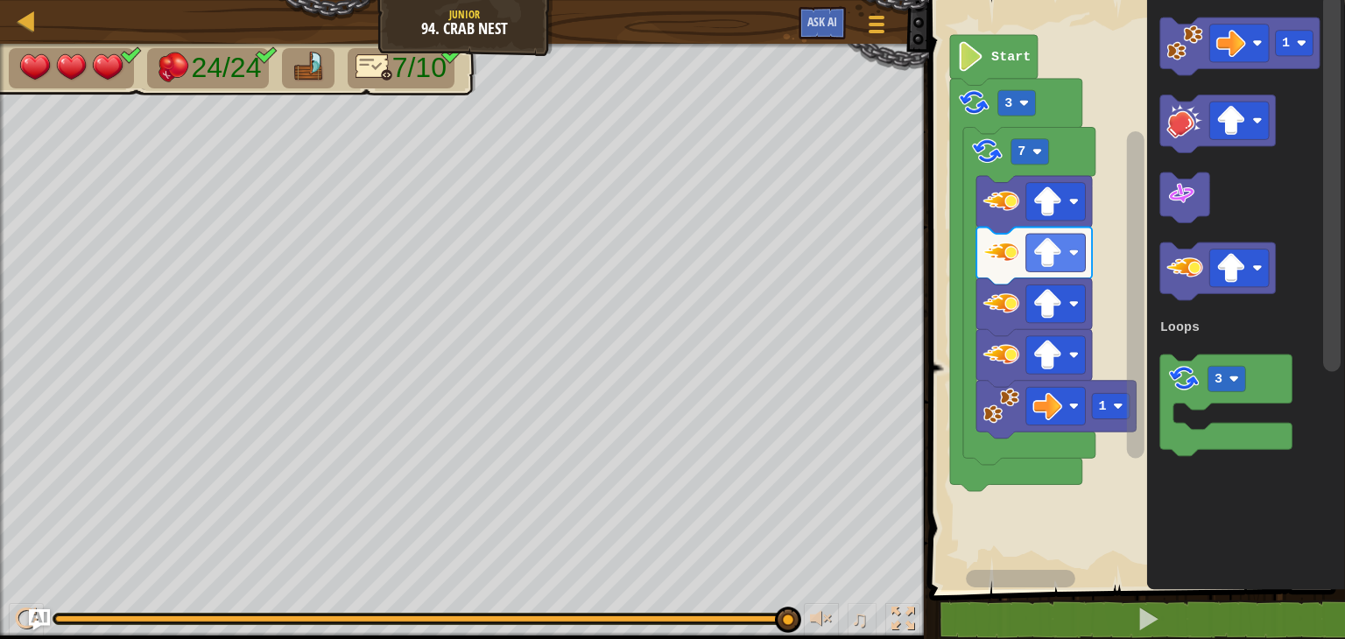
click at [1127, 270] on div "Loops Start 3 7 1 1 3 Loops" at bounding box center [1134, 290] width 421 height 599
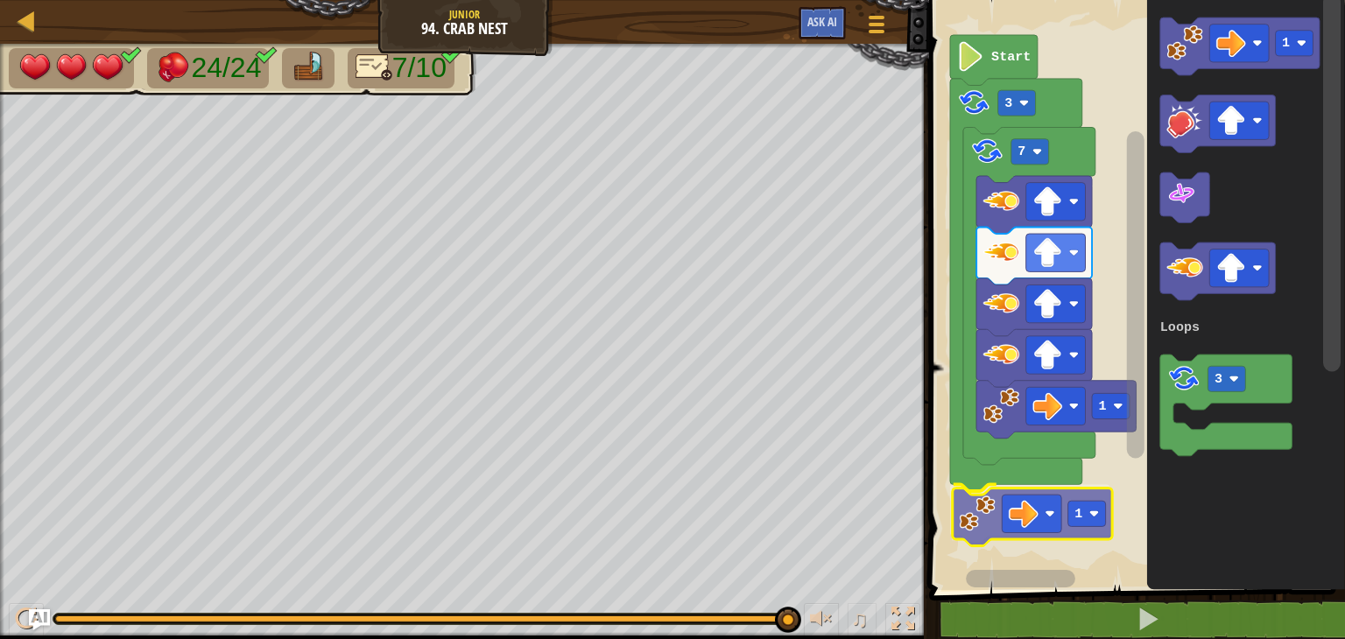
click at [987, 500] on div "Loops Start 3 7 1 1 1 3 Loops 1" at bounding box center [1134, 290] width 421 height 599
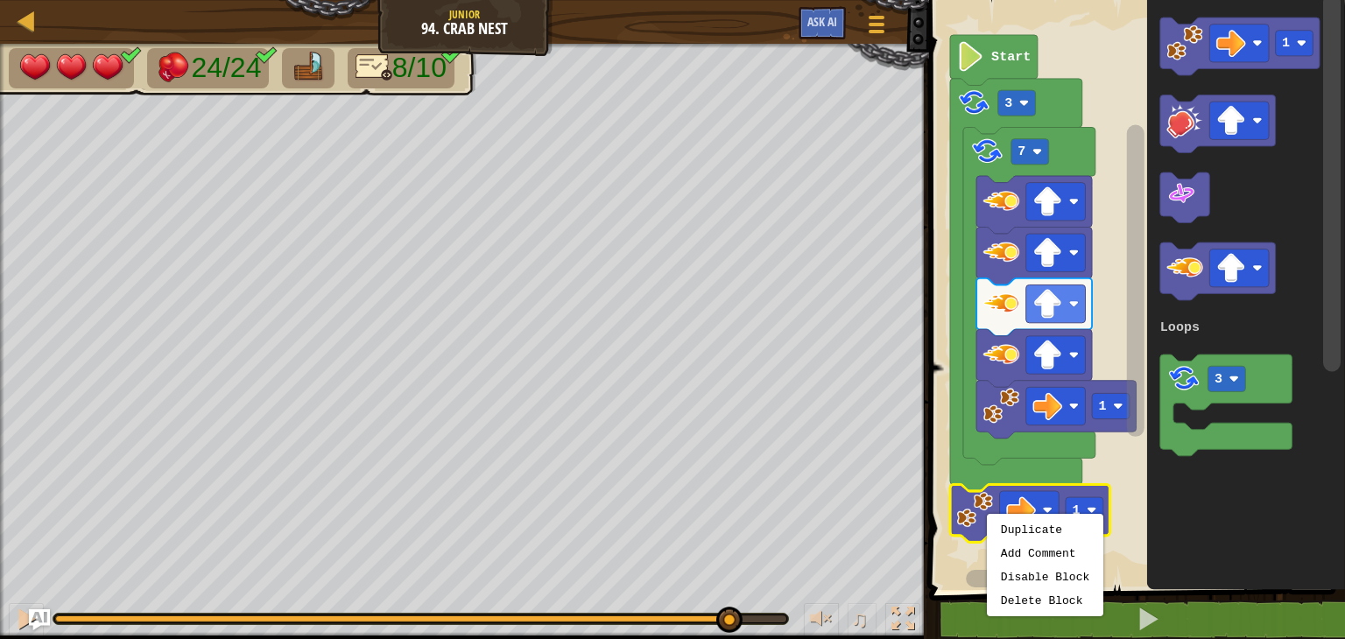
click at [735, 583] on div "24/24 8/10 ♫ Blue Fox 3 x: 62 y: 14 No target action: power-up" at bounding box center [672, 341] width 1345 height 595
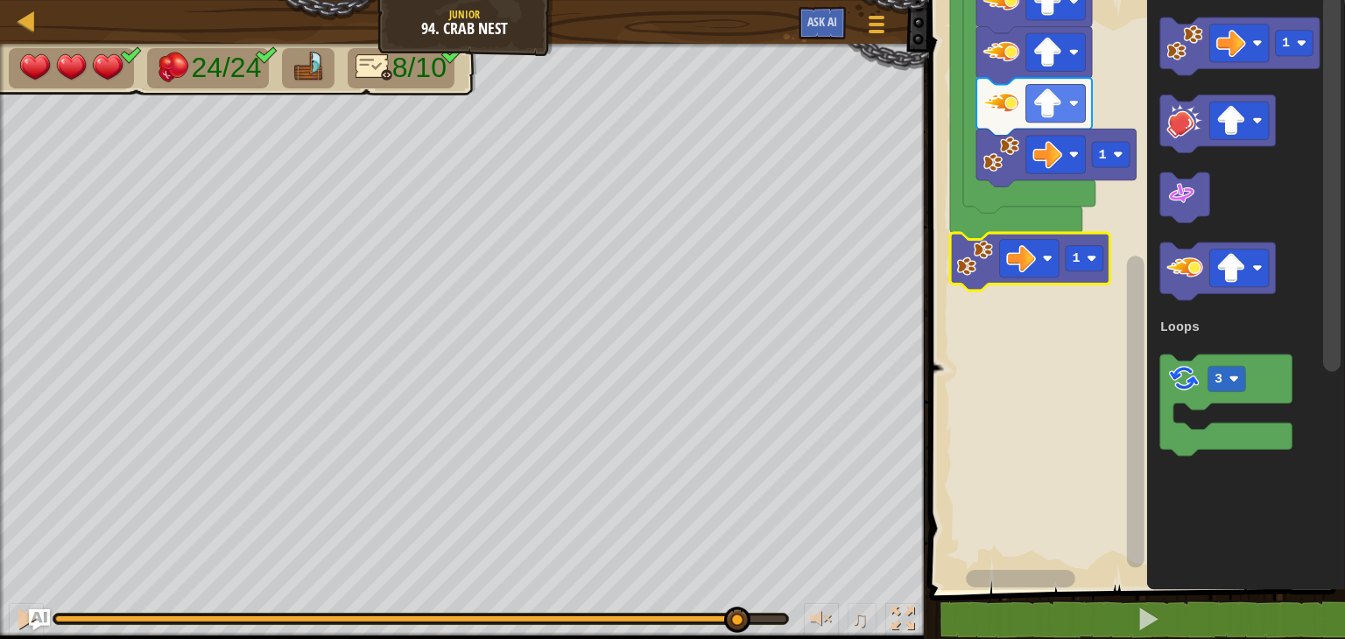
click at [1125, 560] on rect "Blockly Workspace" at bounding box center [1135, 280] width 22 height 576
click at [21, 613] on div at bounding box center [26, 619] width 23 height 23
